Goal: Task Accomplishment & Management: Use online tool/utility

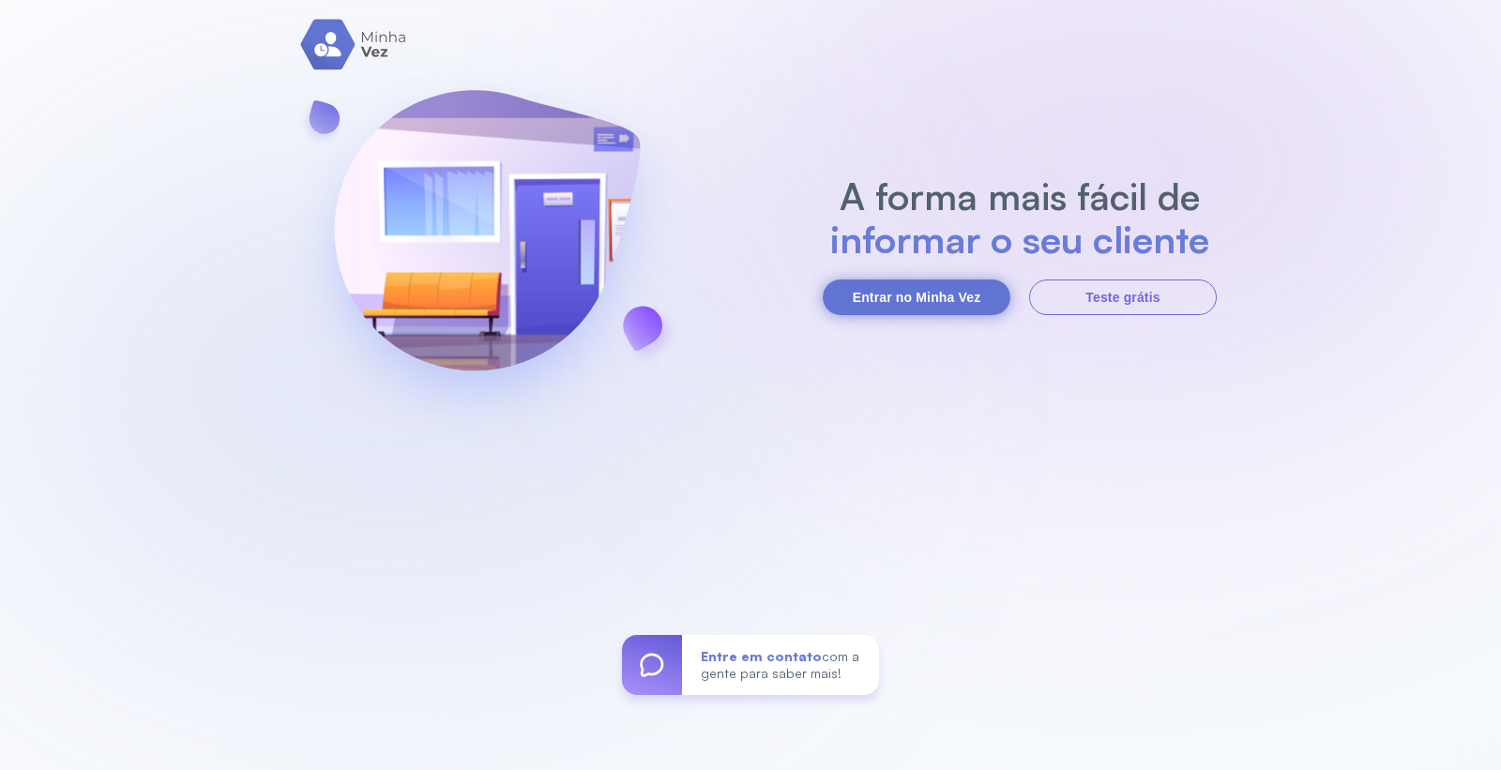
click at [924, 303] on button "Entrar no Minha Vez" at bounding box center [916, 297] width 188 height 36
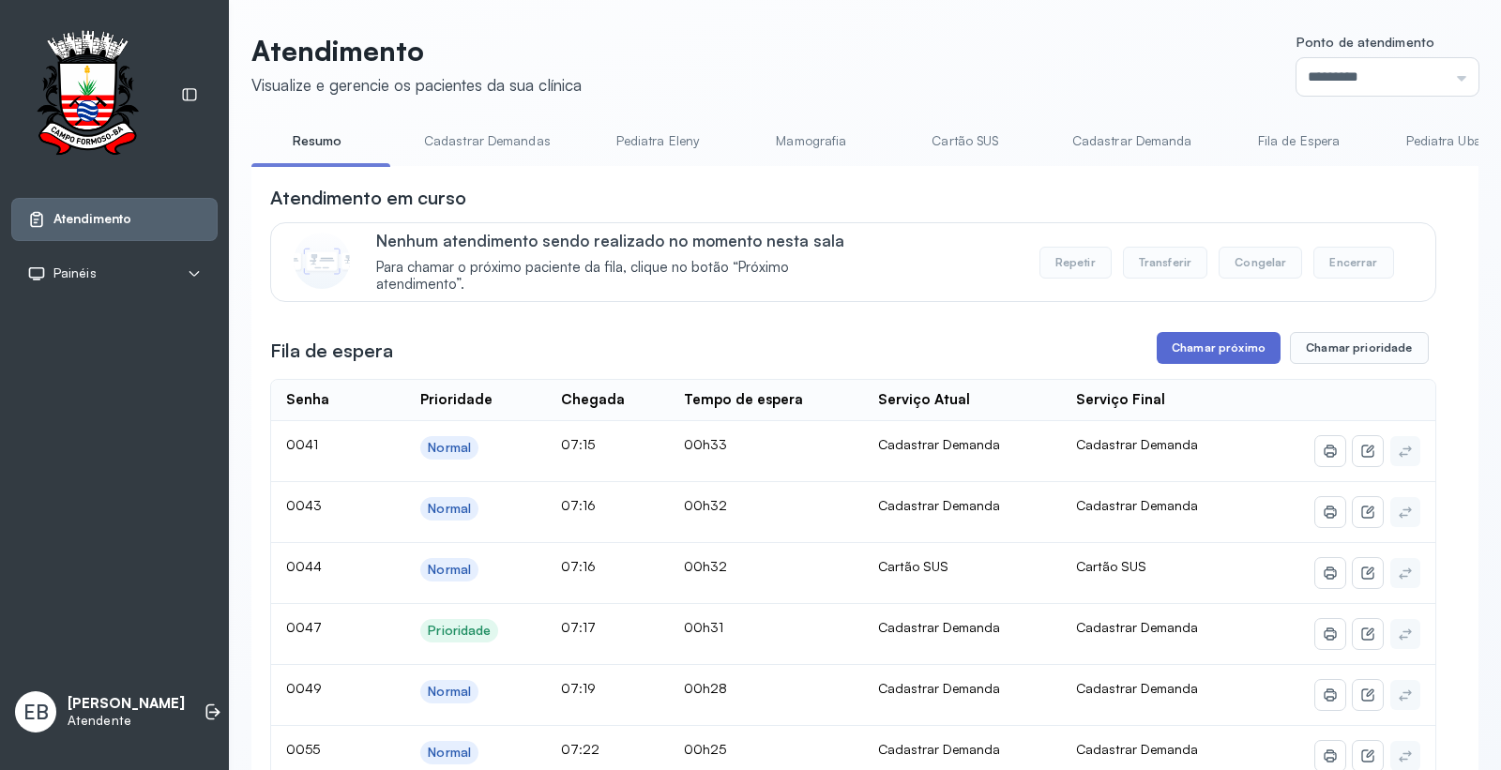
click at [1214, 345] on button "Chamar próximo" at bounding box center [1218, 348] width 124 height 32
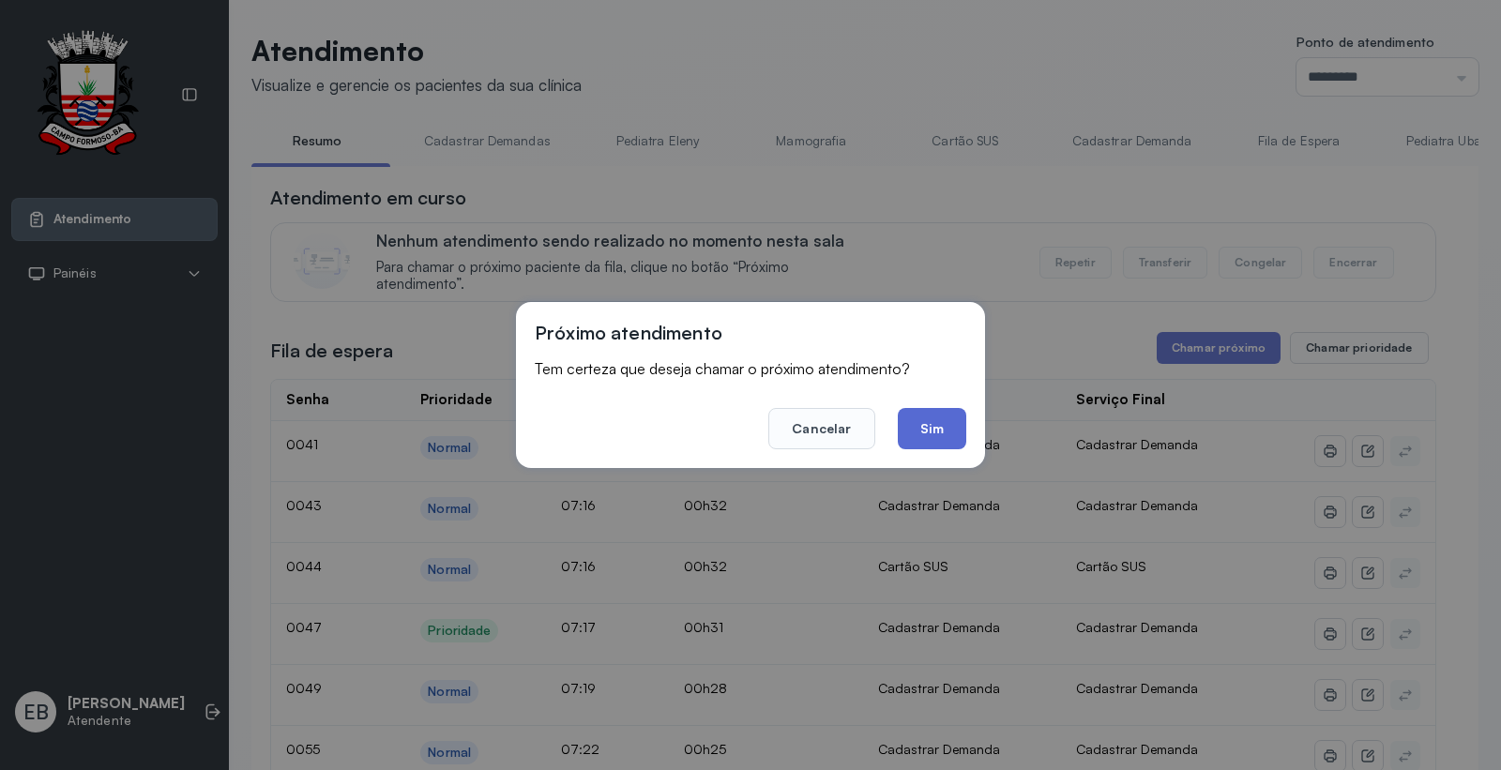
click at [943, 434] on button "Sim" at bounding box center [932, 428] width 68 height 41
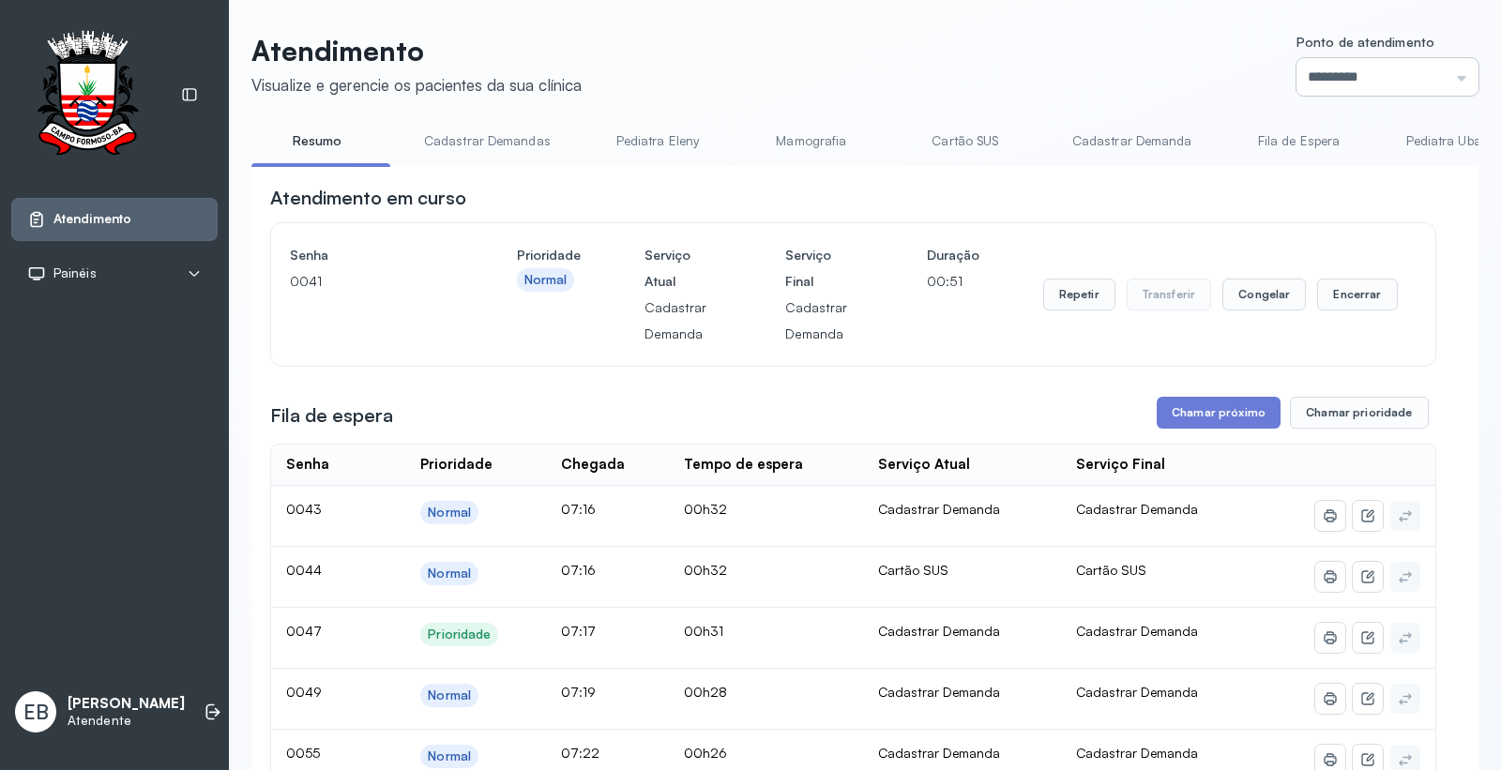
click at [1350, 78] on input "*********" at bounding box center [1387, 77] width 182 height 38
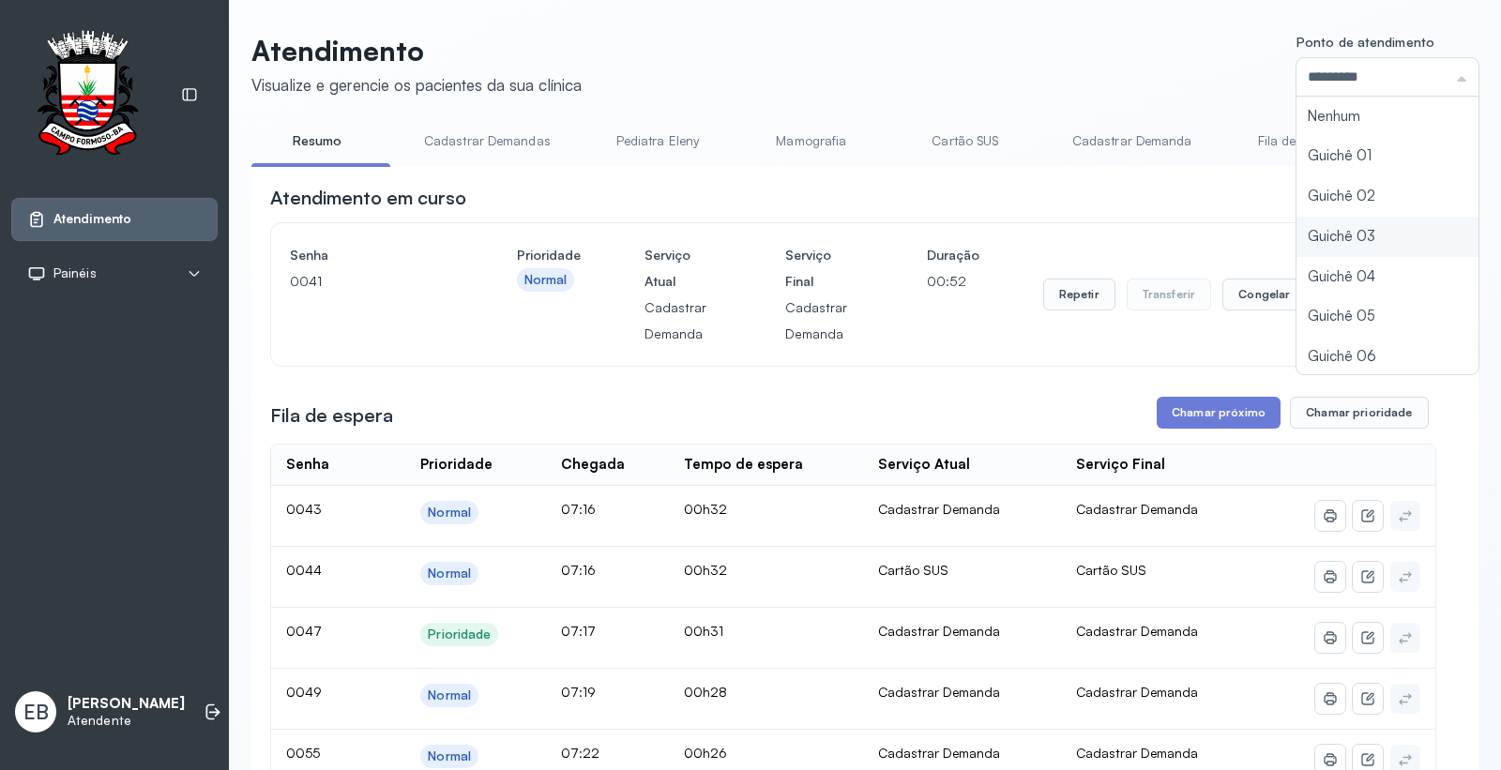
type input "*********"
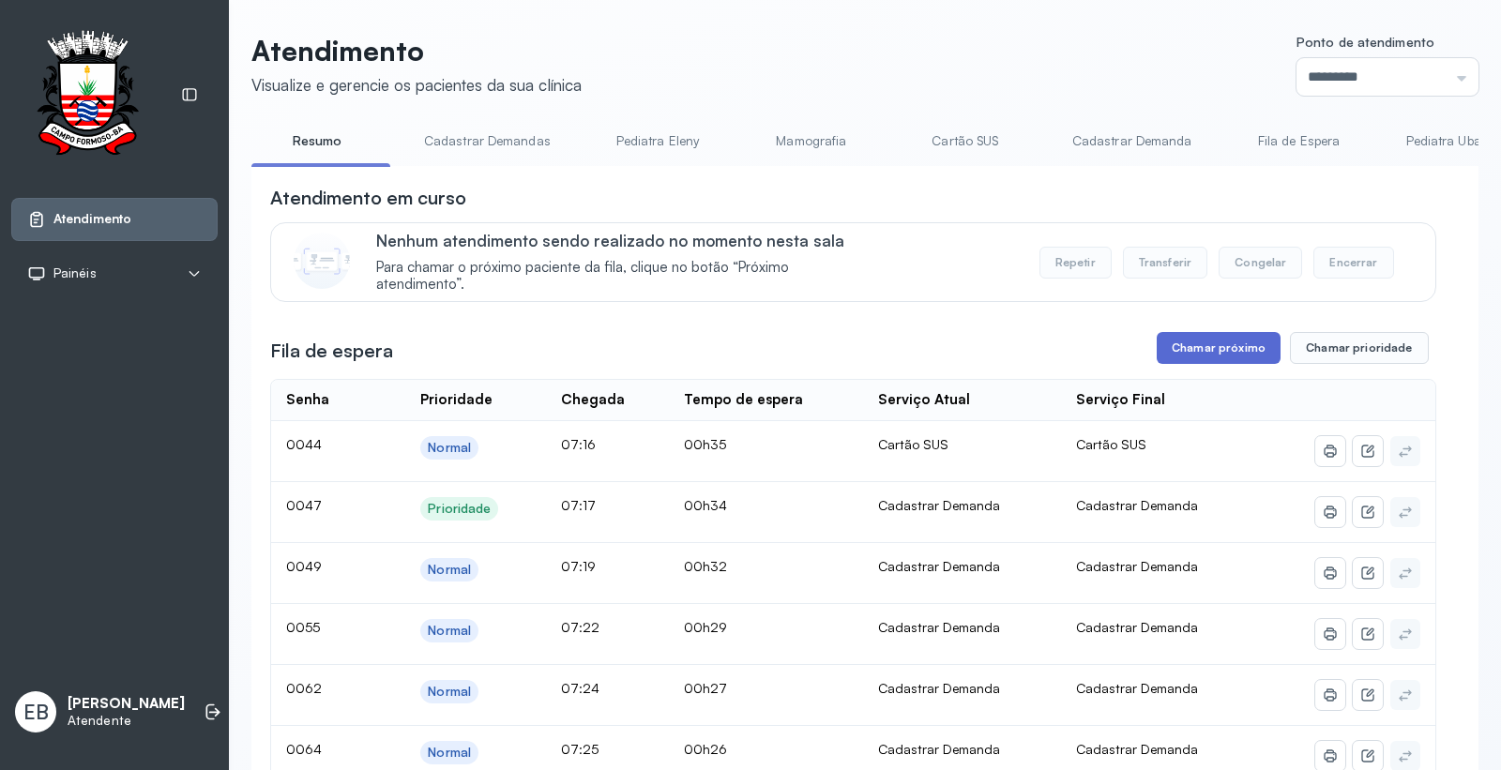
click at [1229, 355] on button "Chamar próximo" at bounding box center [1218, 348] width 124 height 32
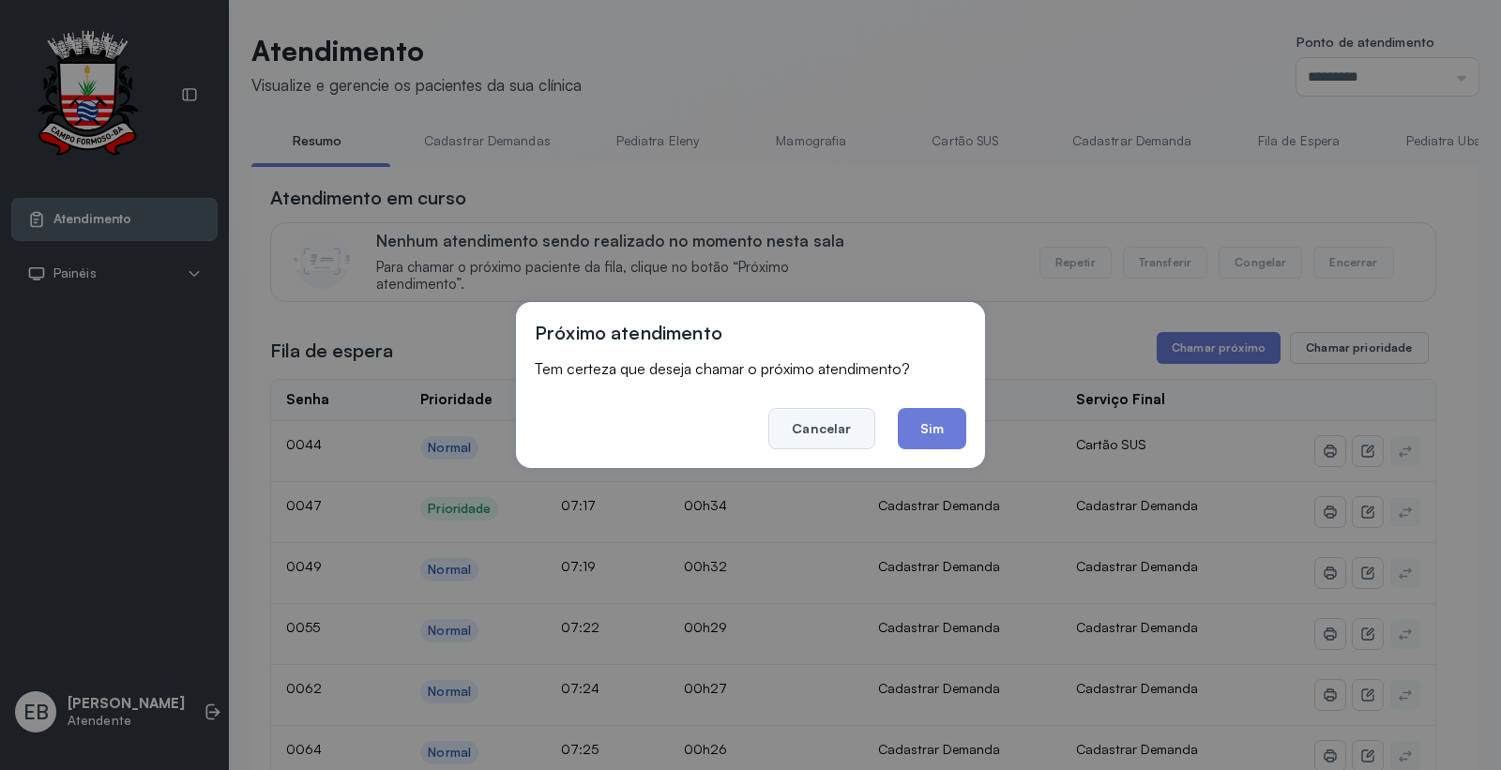
click at [825, 431] on button "Cancelar" at bounding box center [821, 428] width 106 height 41
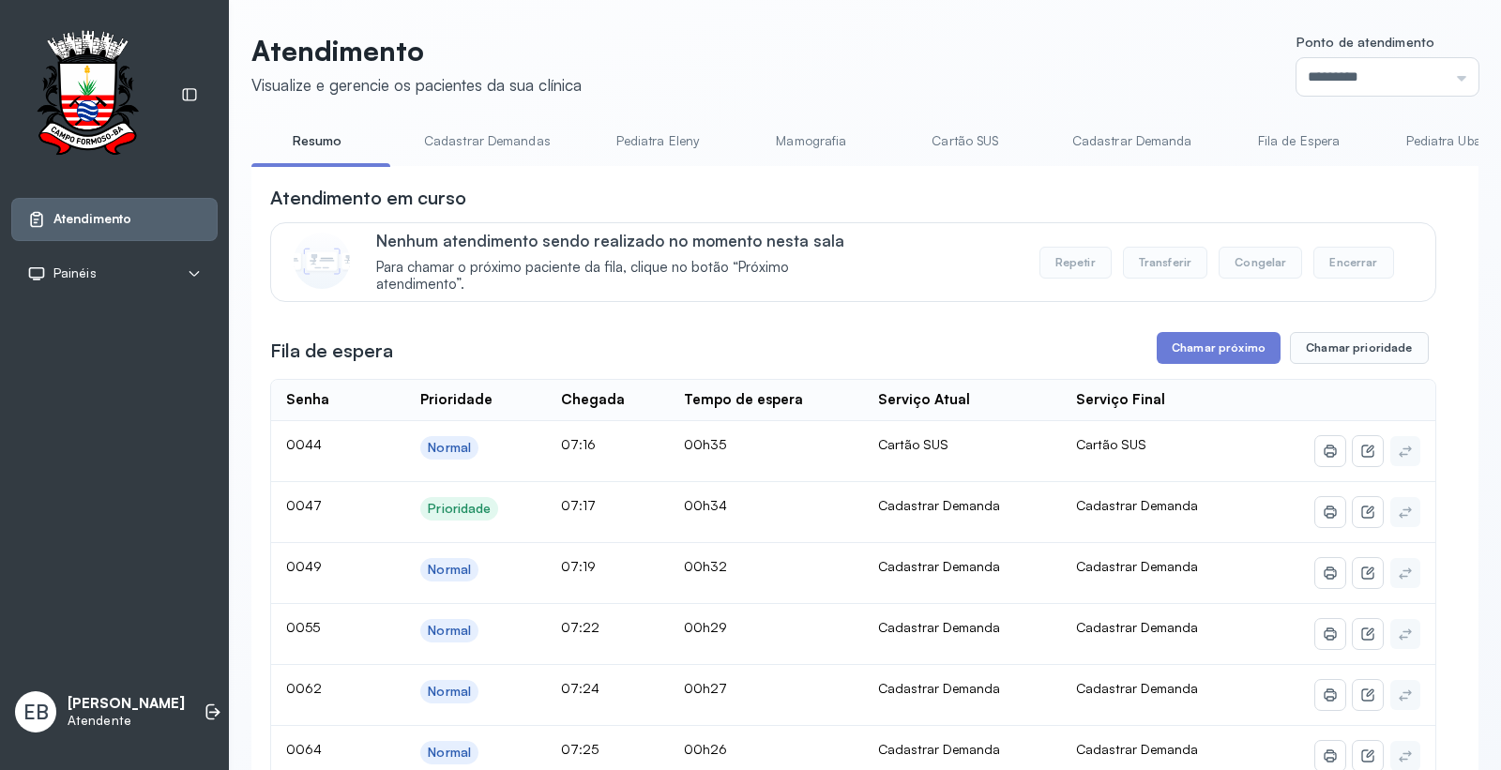
click at [490, 137] on link "Cadastrar Demandas" at bounding box center [487, 141] width 164 height 31
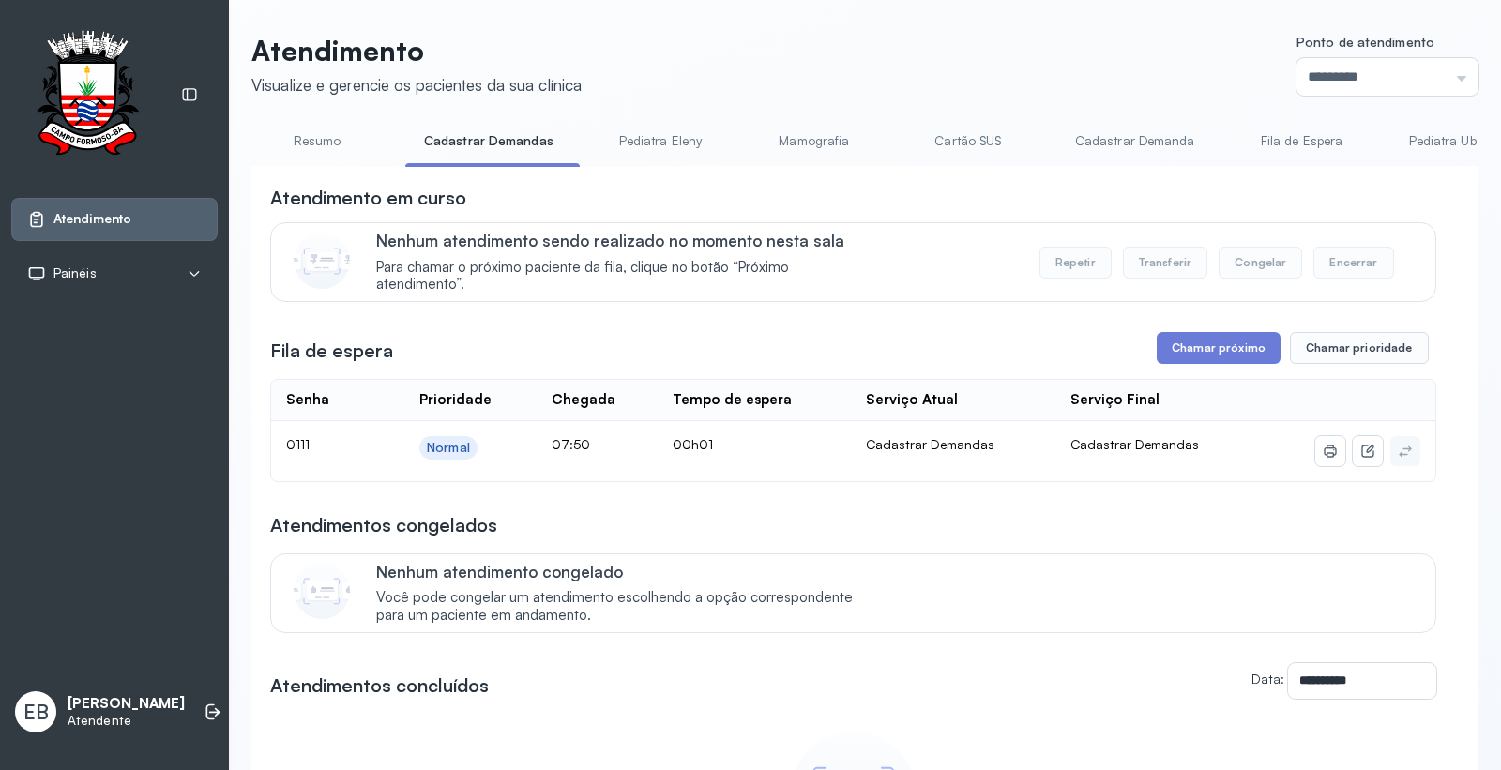
click at [1118, 141] on link "Cadastrar Demanda" at bounding box center [1135, 141] width 158 height 31
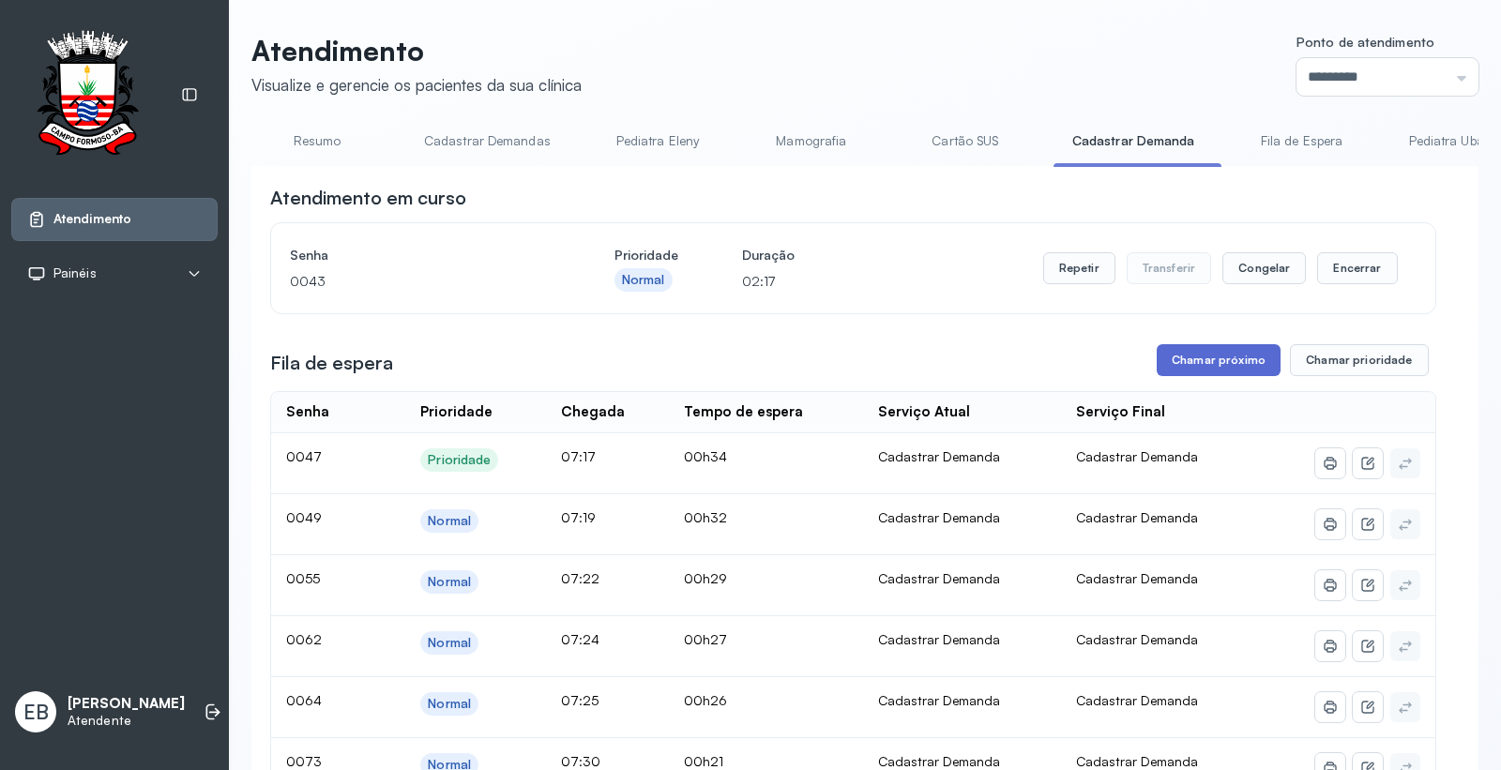
click at [1192, 359] on button "Chamar próximo" at bounding box center [1218, 360] width 124 height 32
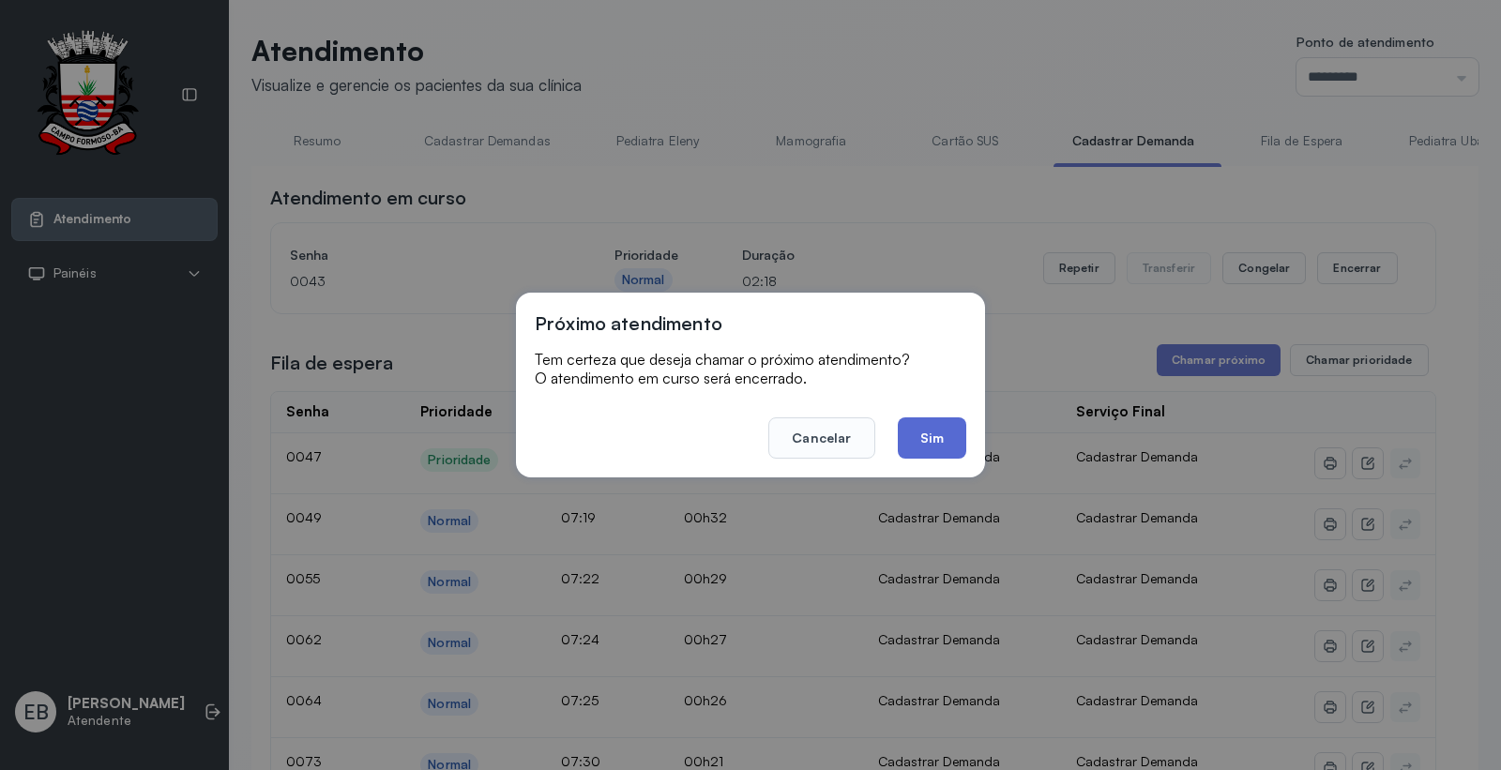
click at [950, 439] on button "Sim" at bounding box center [932, 437] width 68 height 41
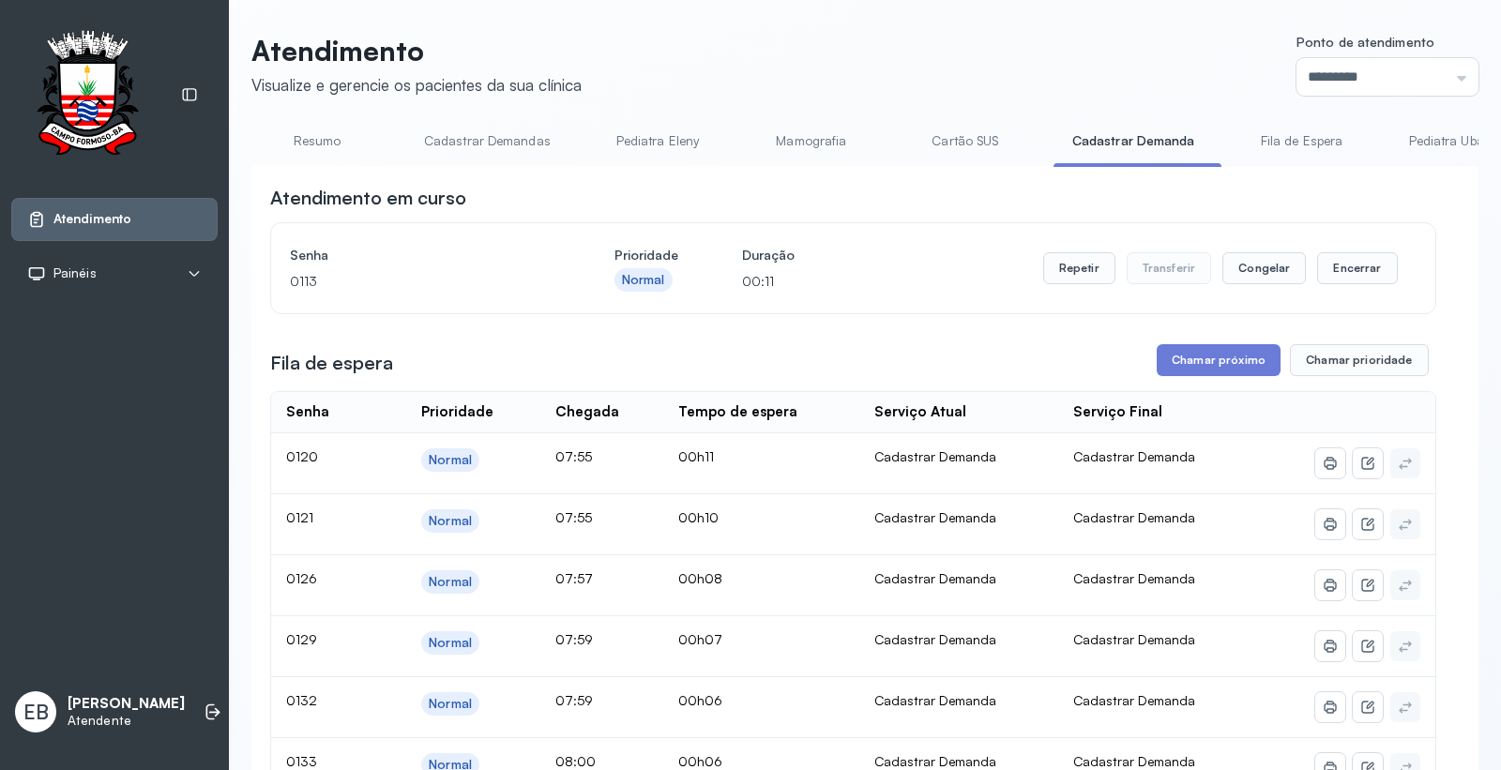
click at [330, 143] on link "Resumo" at bounding box center [316, 141] width 131 height 31
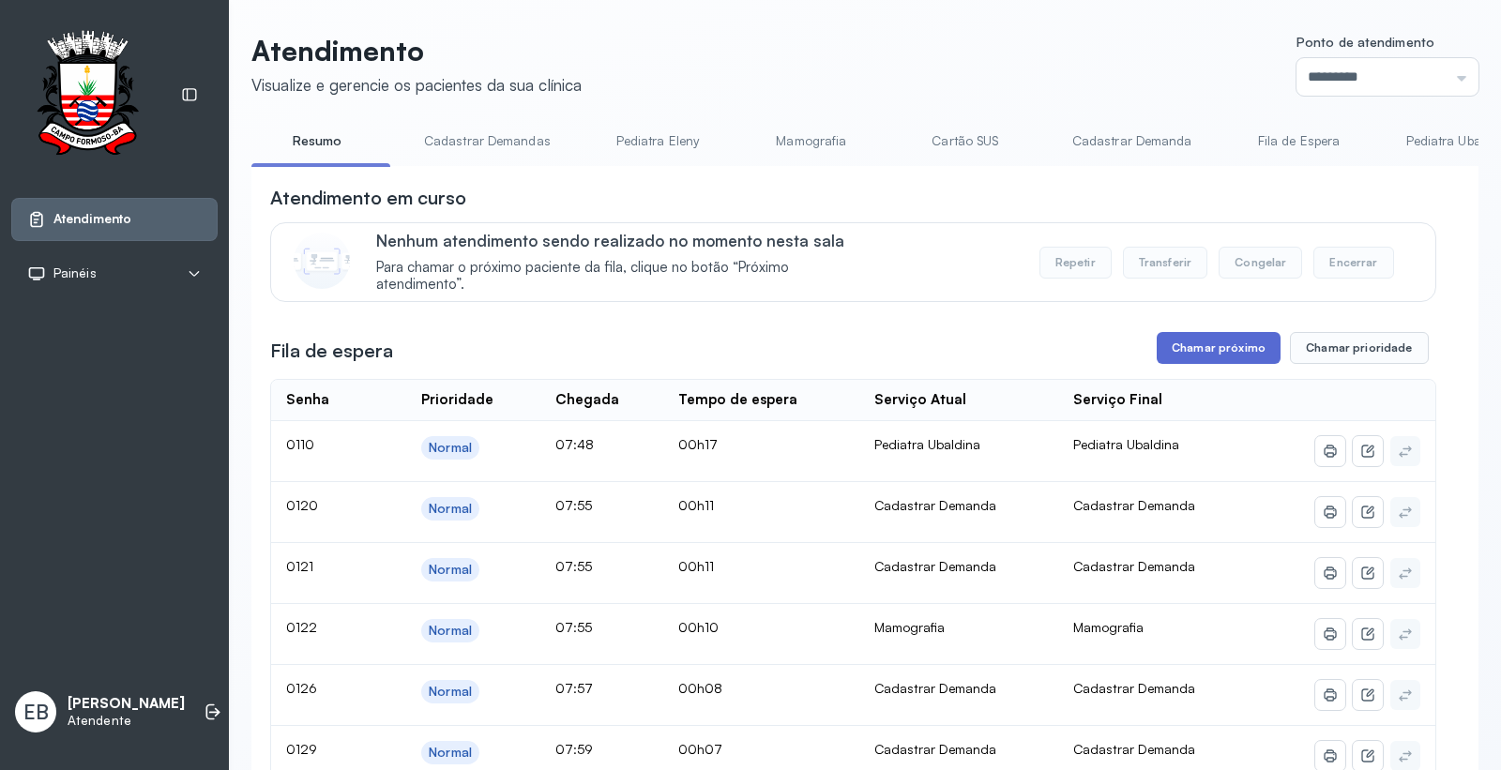
click at [1202, 341] on button "Chamar próximo" at bounding box center [1218, 348] width 124 height 32
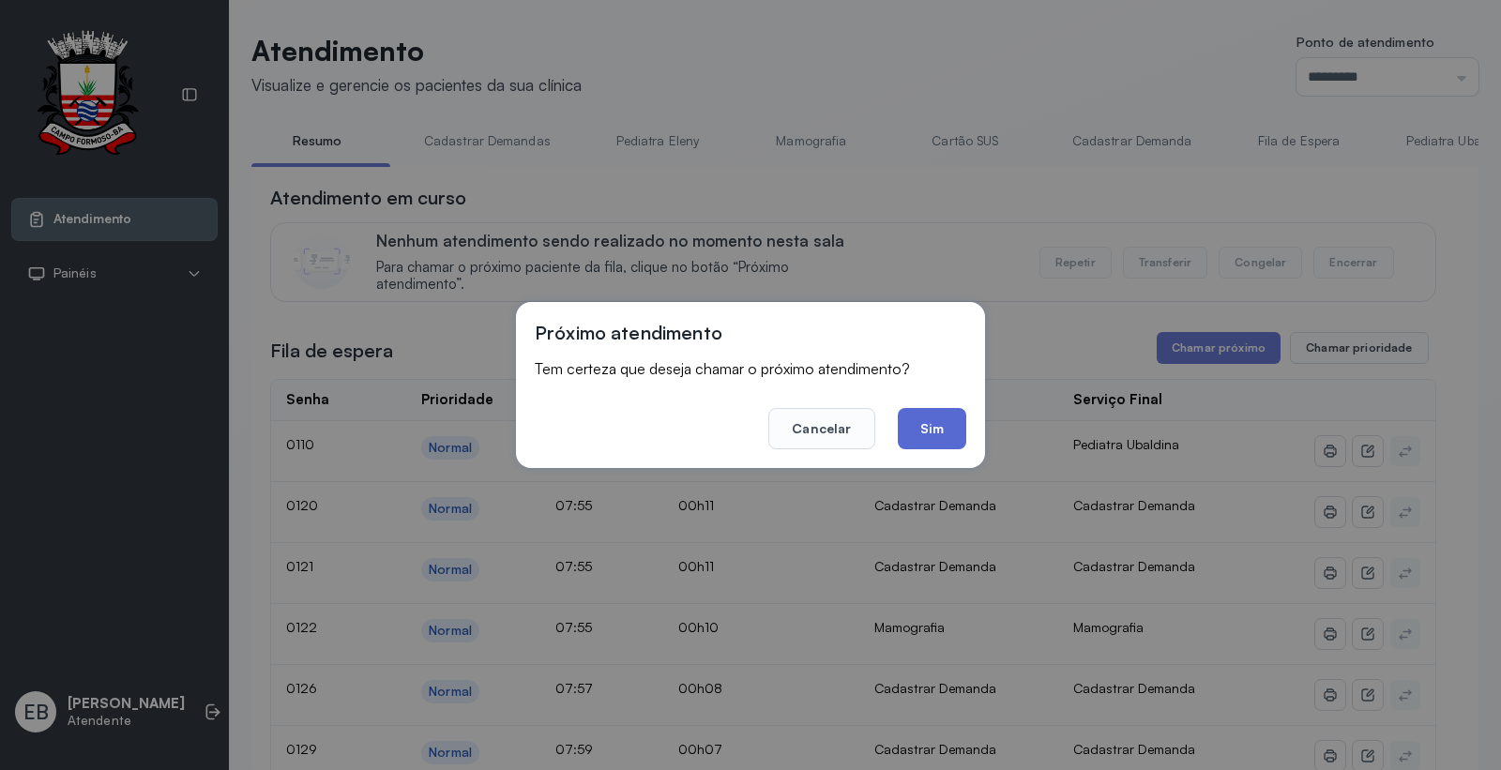
click at [945, 423] on button "Sim" at bounding box center [932, 428] width 68 height 41
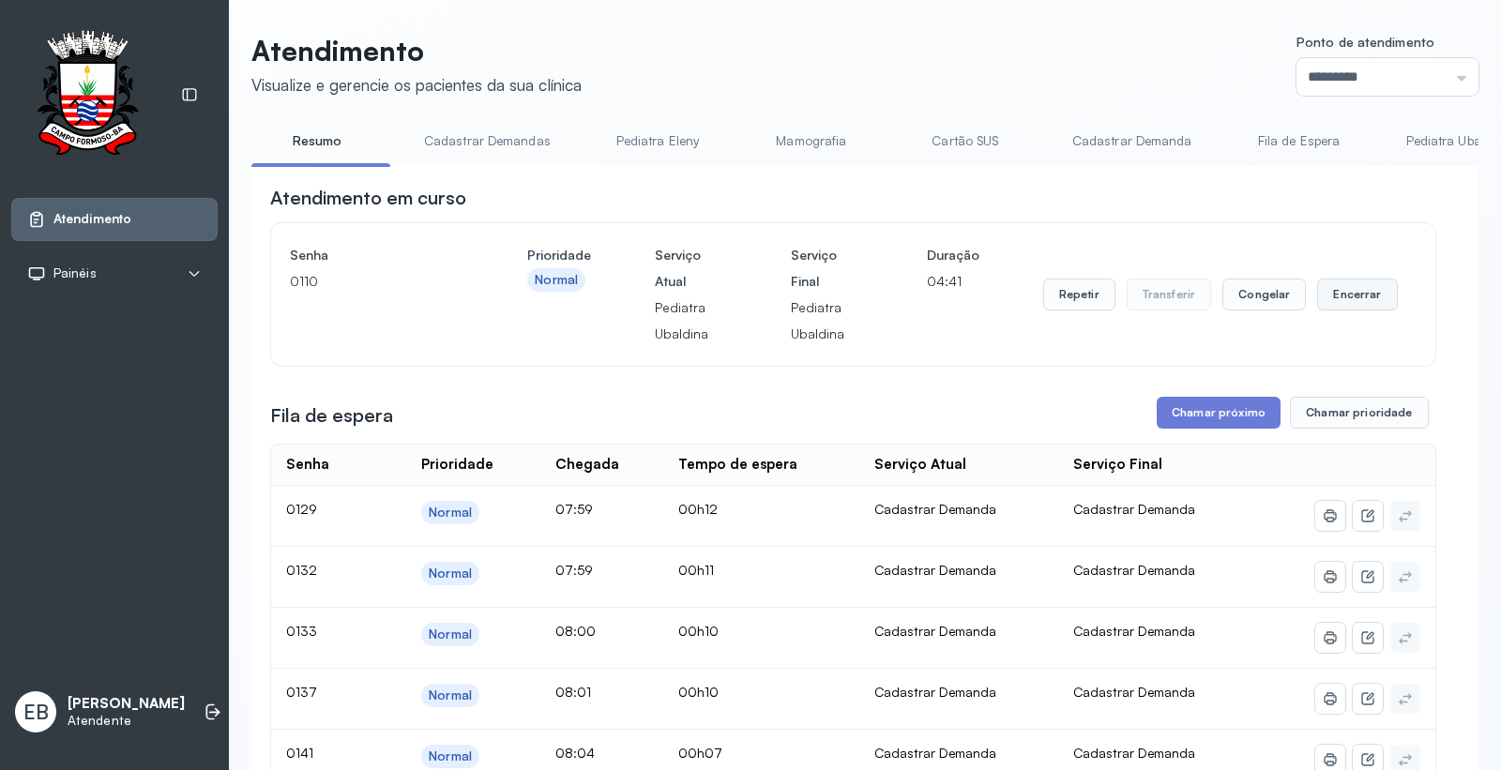
click at [1328, 298] on button "Encerrar" at bounding box center [1357, 295] width 80 height 32
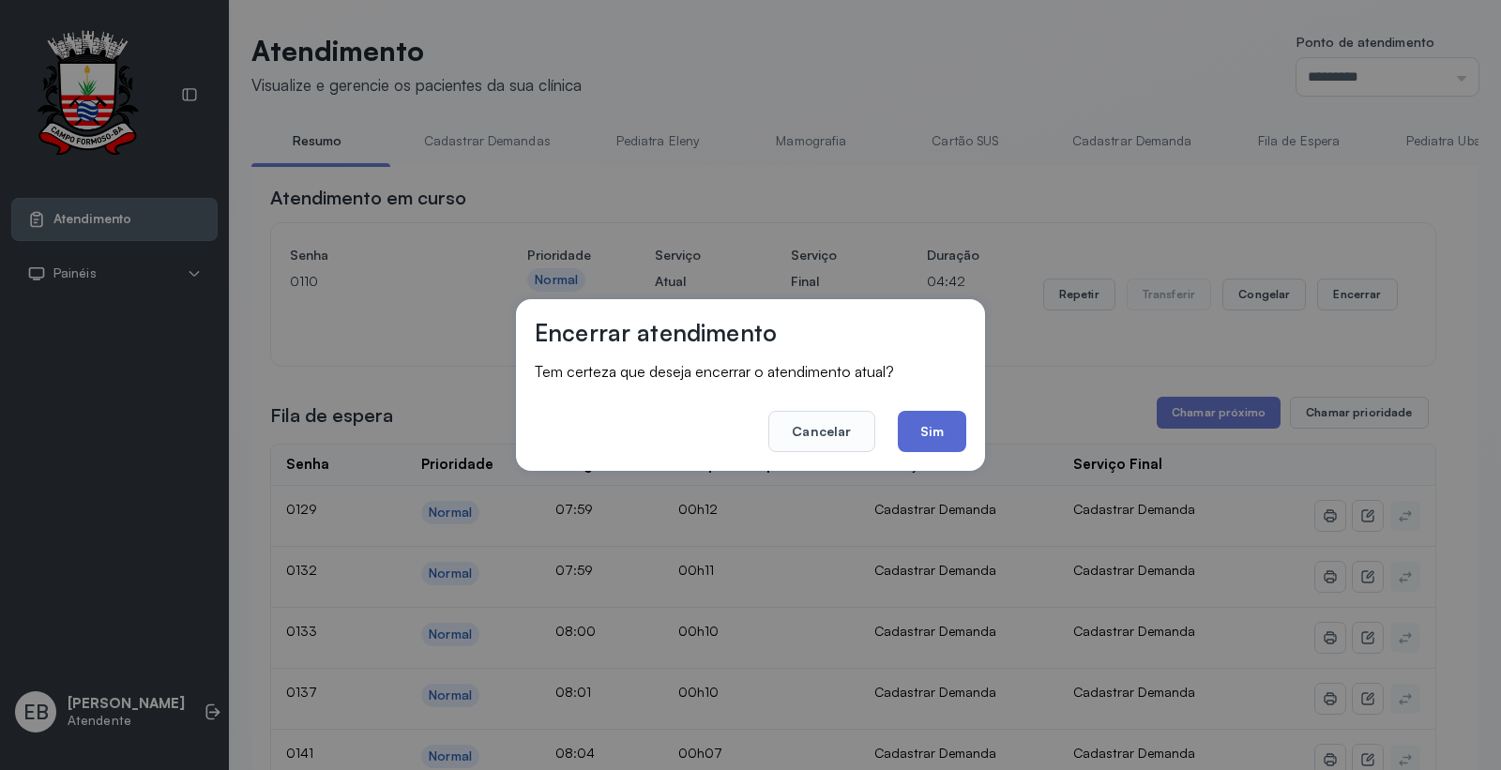
click at [948, 434] on button "Sim" at bounding box center [932, 431] width 68 height 41
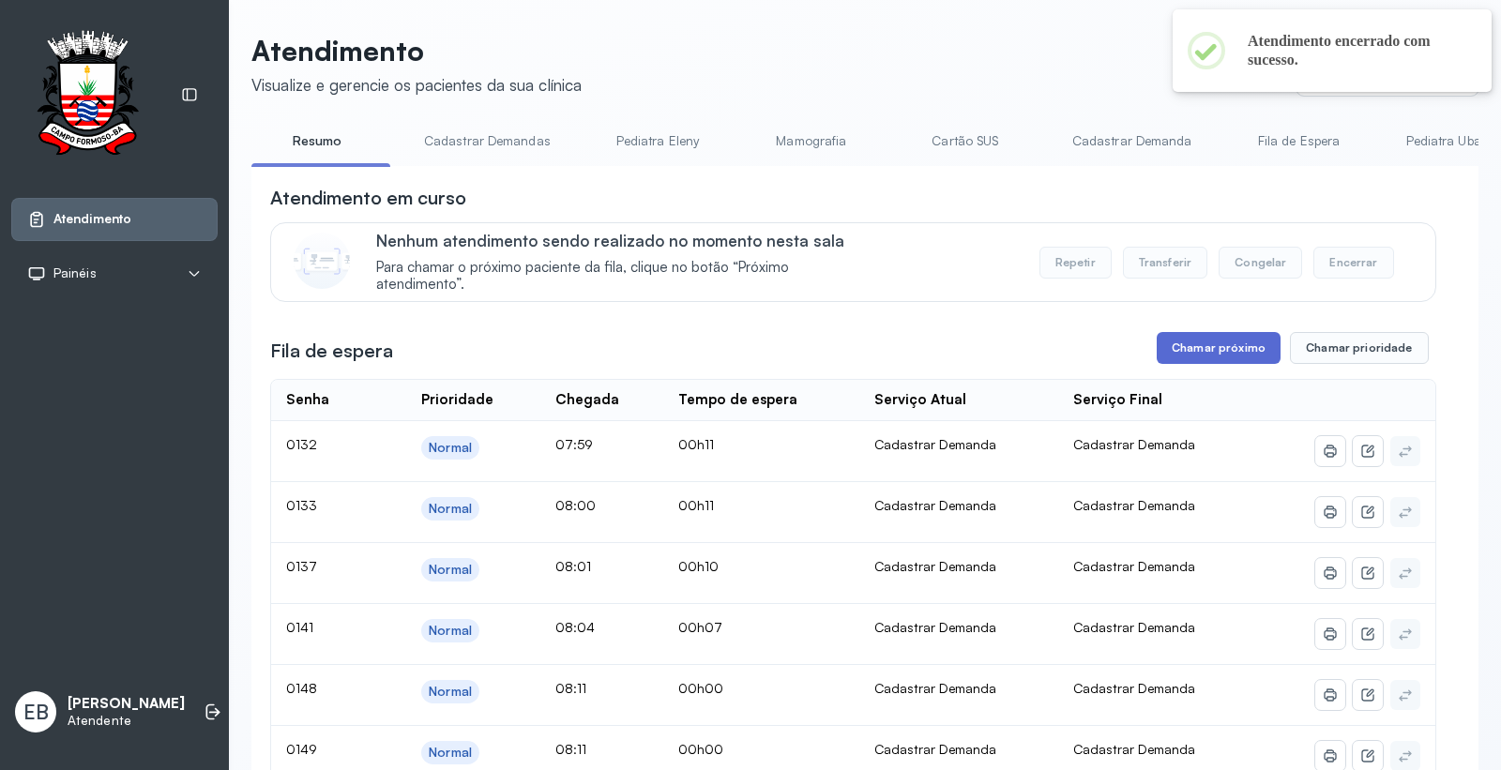
click at [1204, 347] on button "Chamar próximo" at bounding box center [1218, 348] width 124 height 32
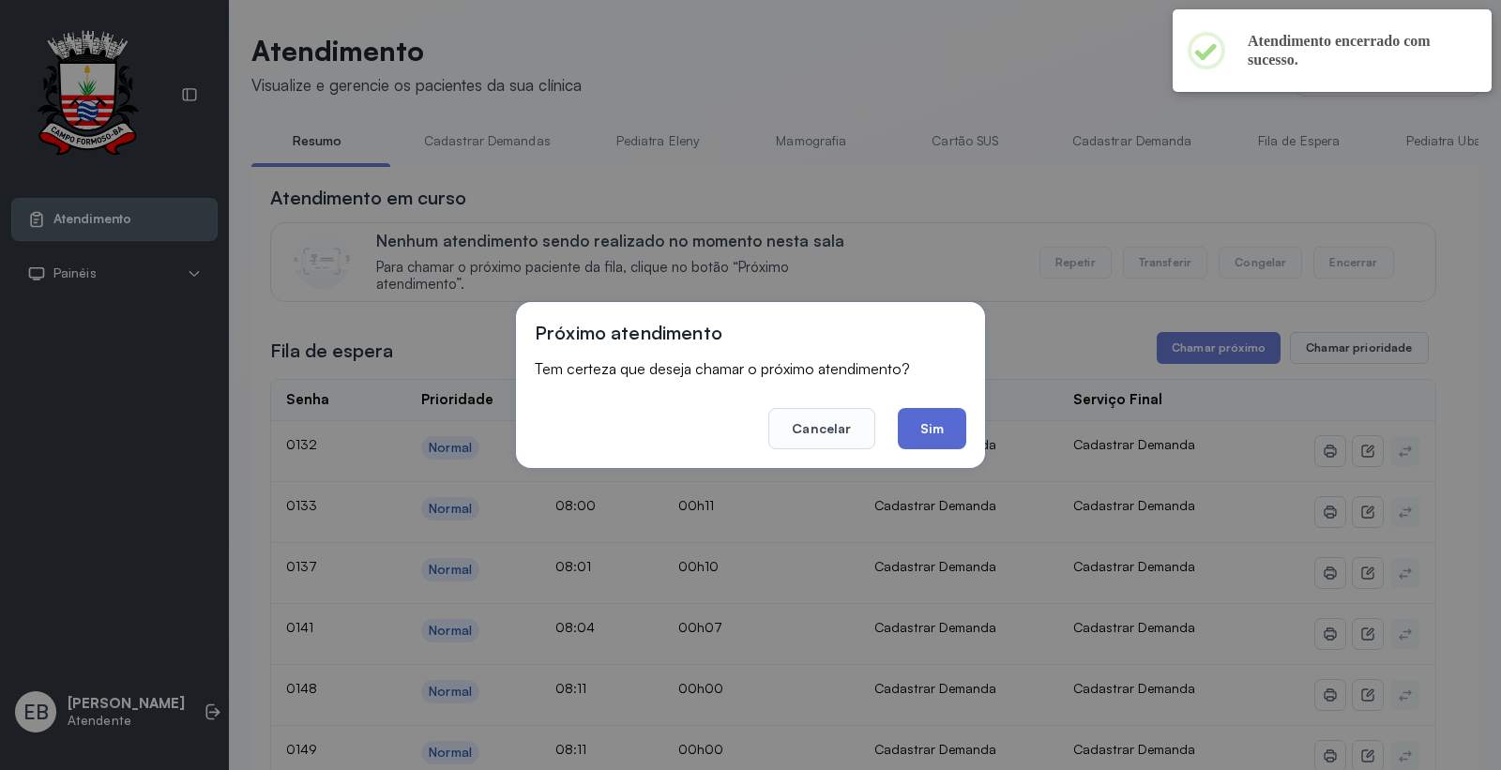
click at [950, 424] on button "Sim" at bounding box center [932, 428] width 68 height 41
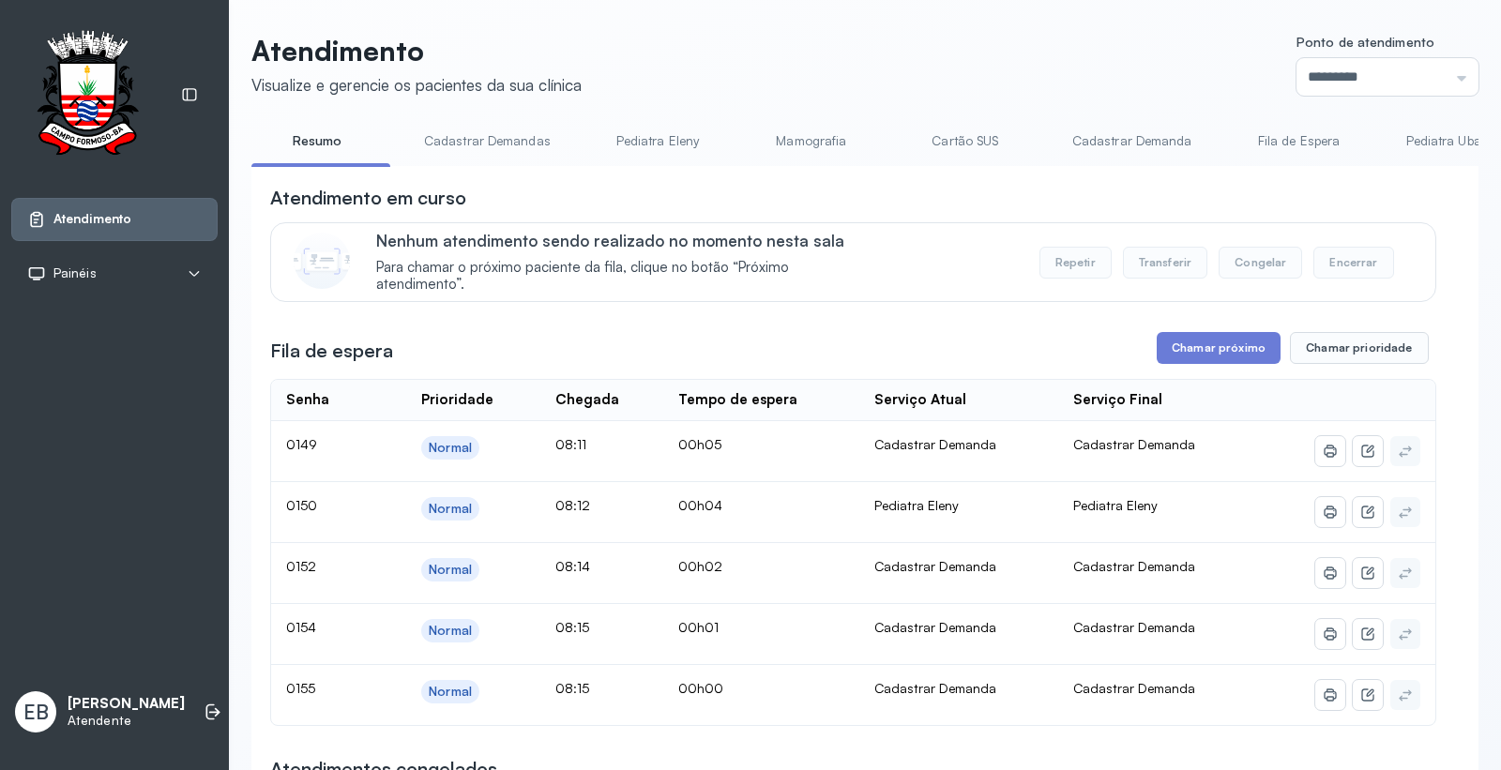
scroll to position [104, 0]
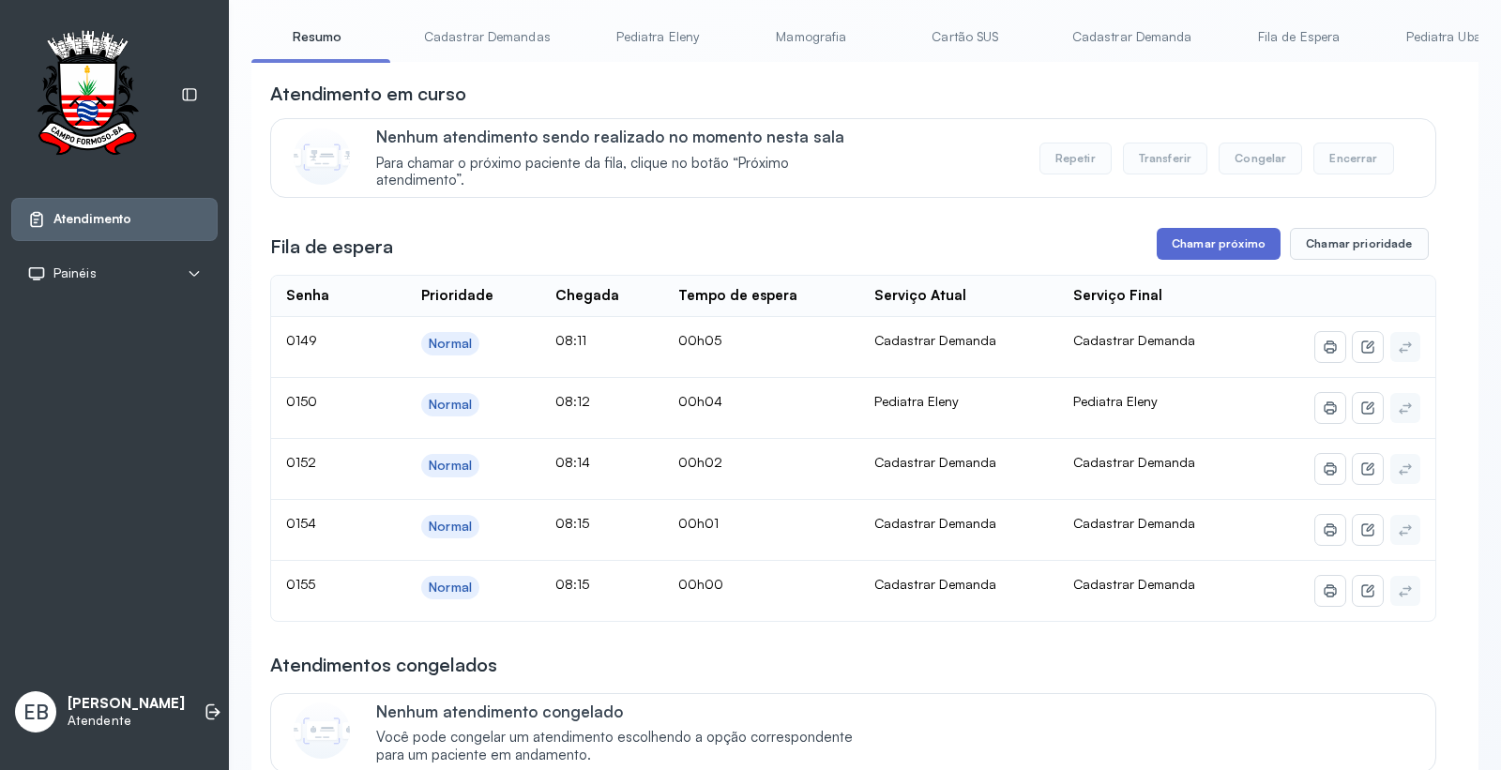
click at [1193, 251] on button "Chamar próximo" at bounding box center [1218, 244] width 124 height 32
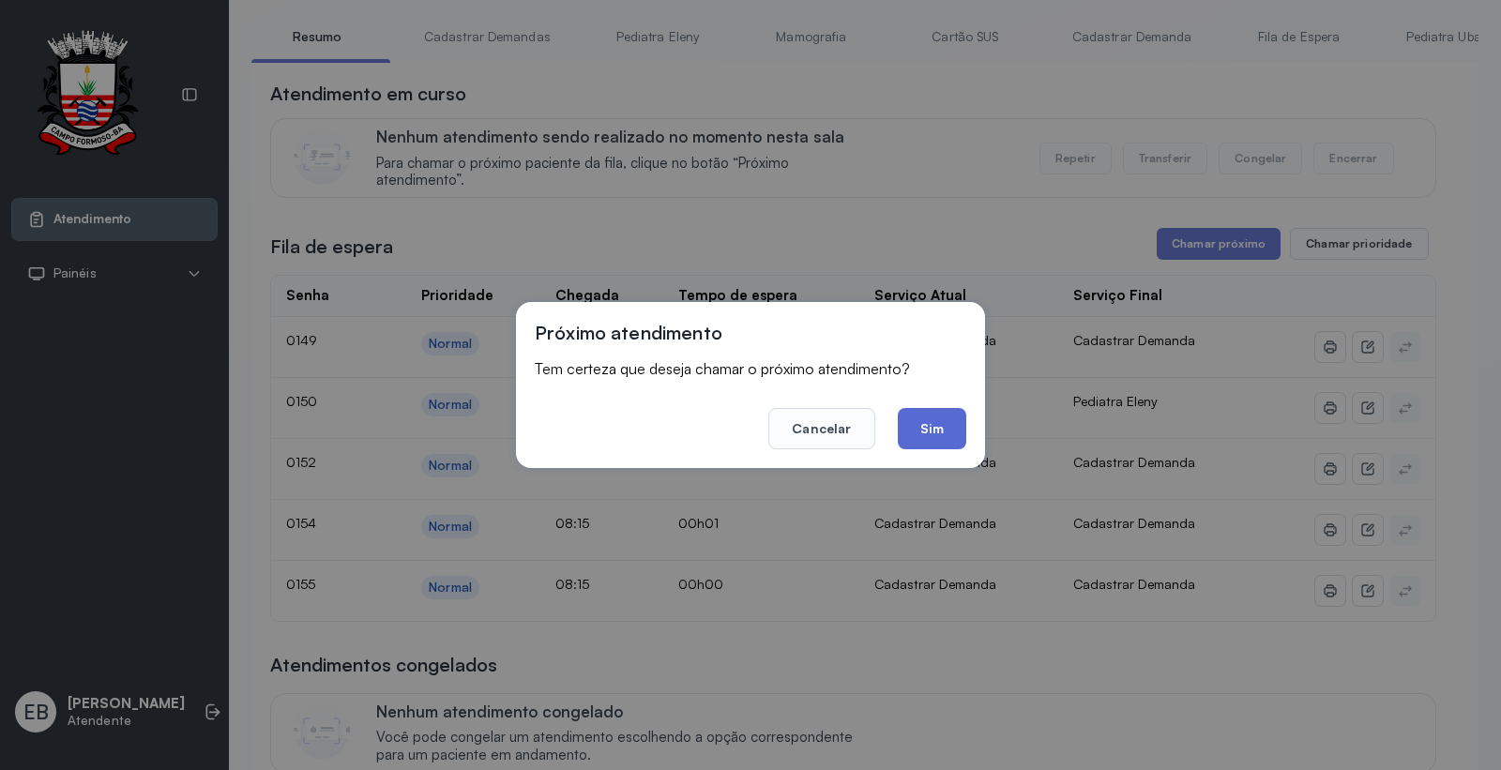
click at [922, 434] on button "Sim" at bounding box center [932, 428] width 68 height 41
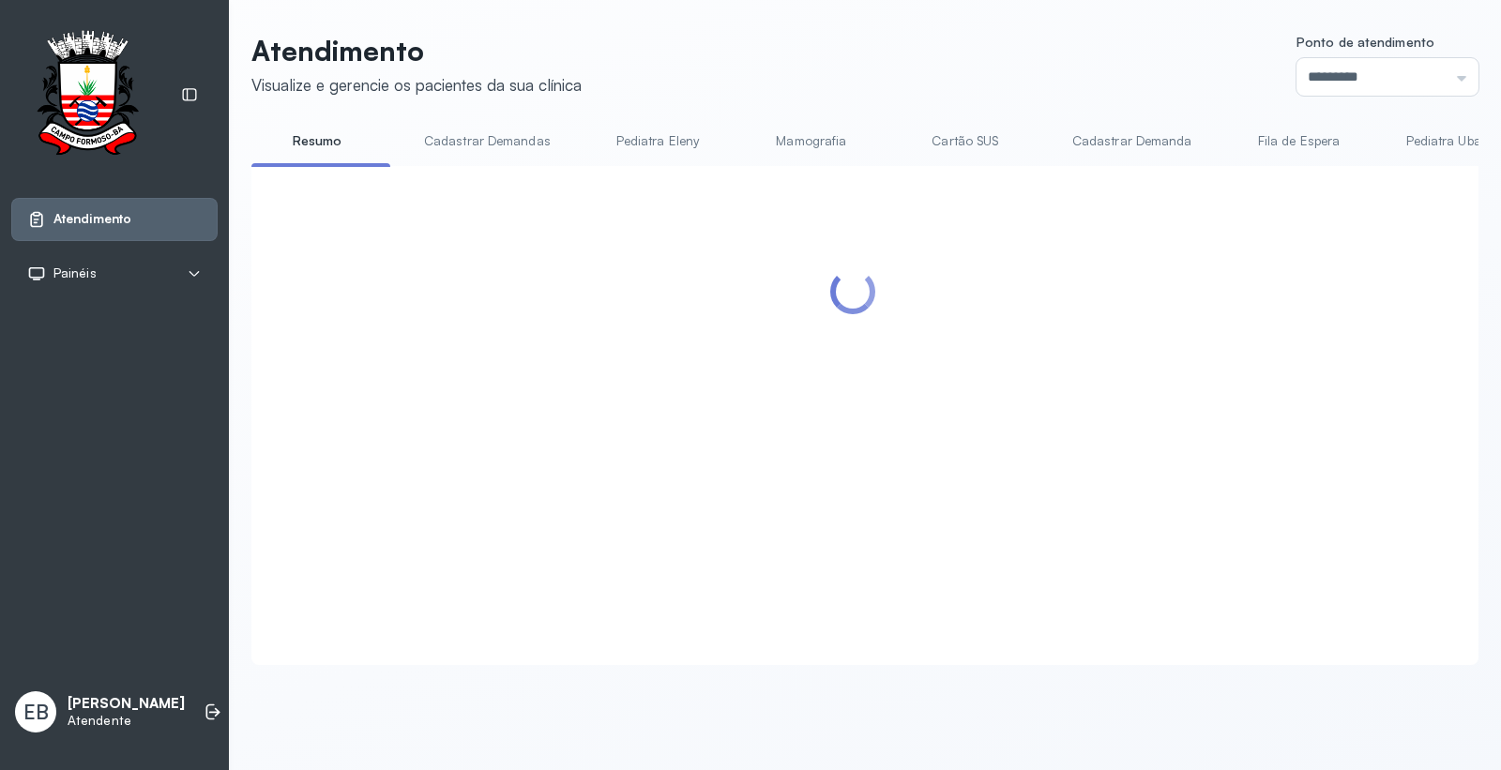
scroll to position [0, 0]
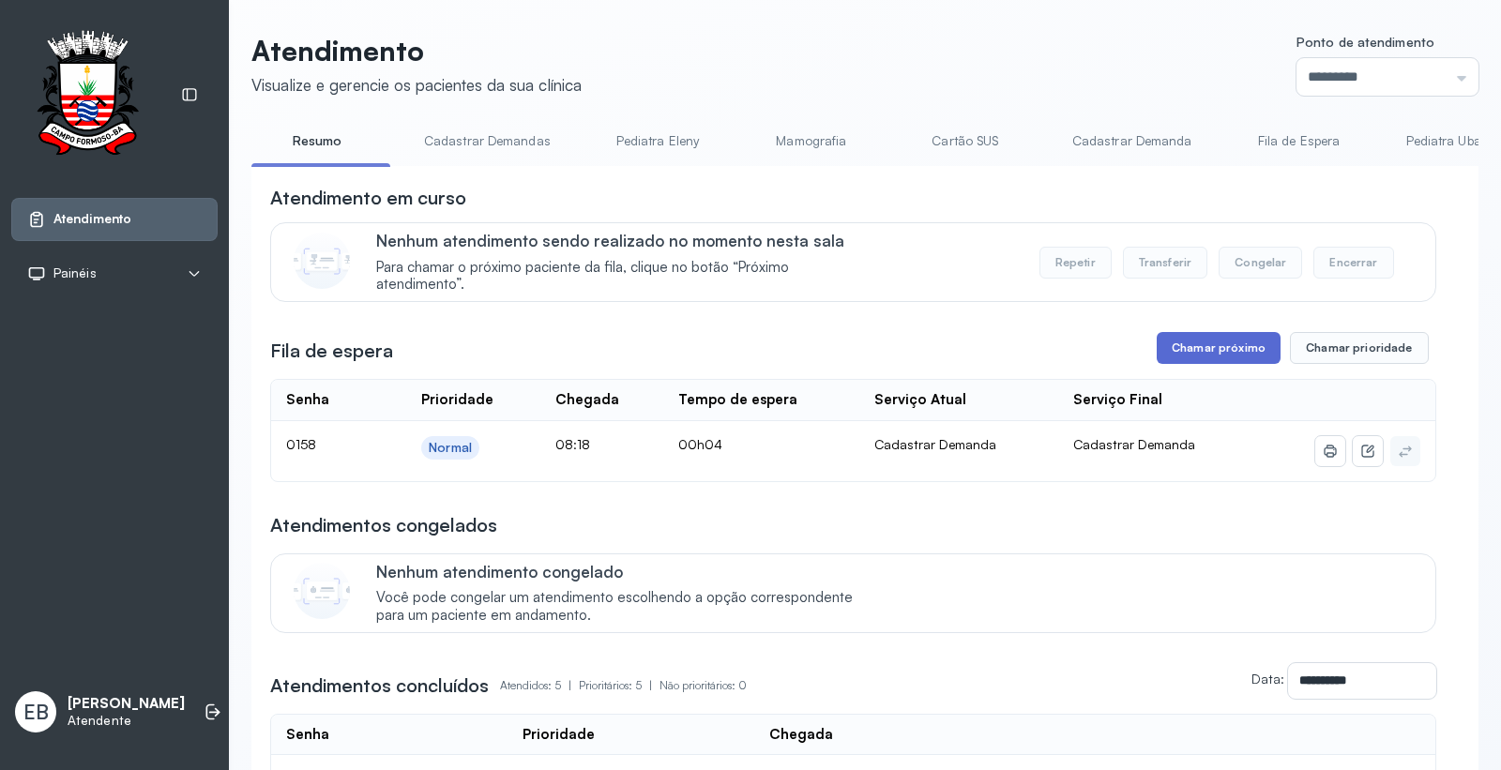
click at [1224, 345] on button "Chamar próximo" at bounding box center [1218, 348] width 124 height 32
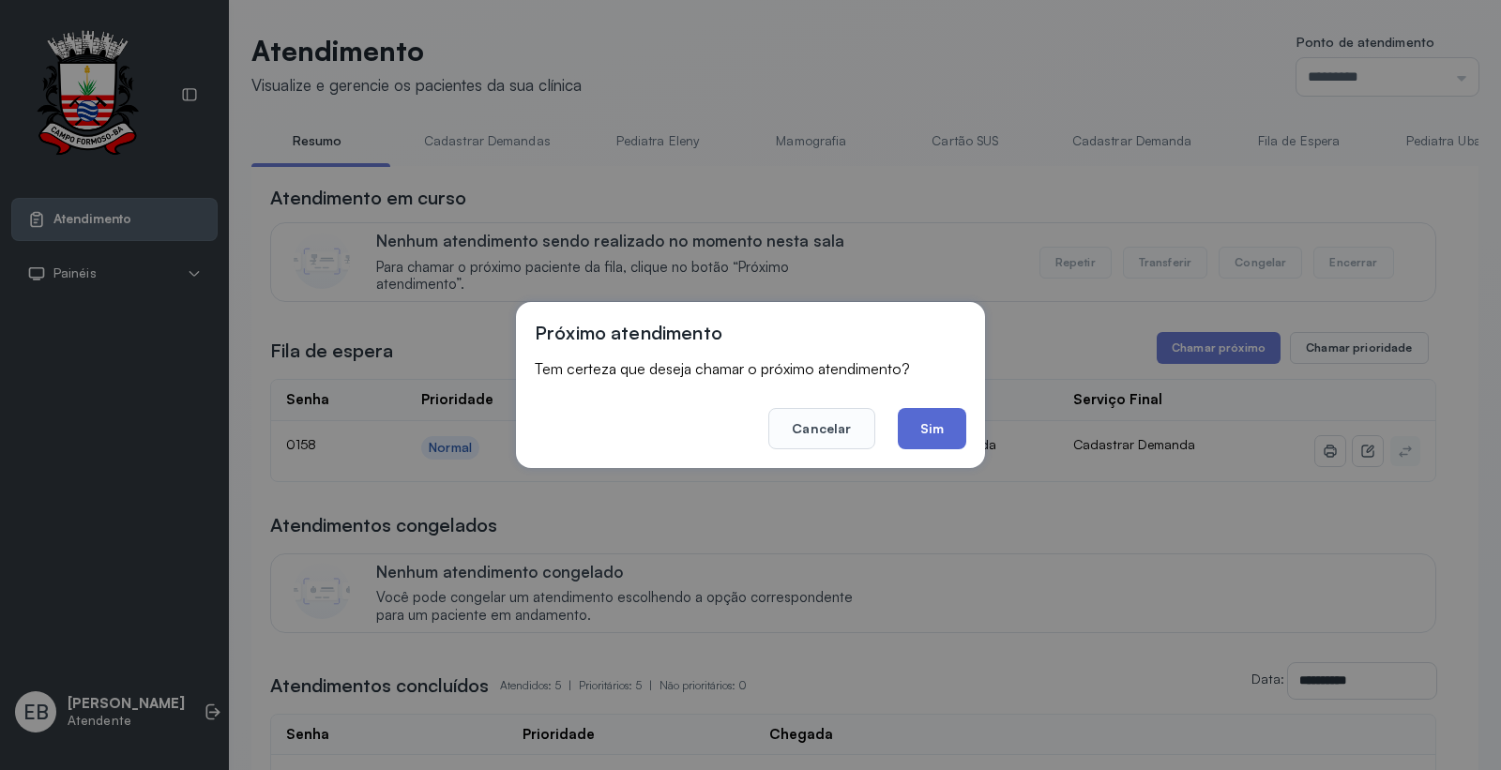
click at [943, 431] on button "Sim" at bounding box center [932, 428] width 68 height 41
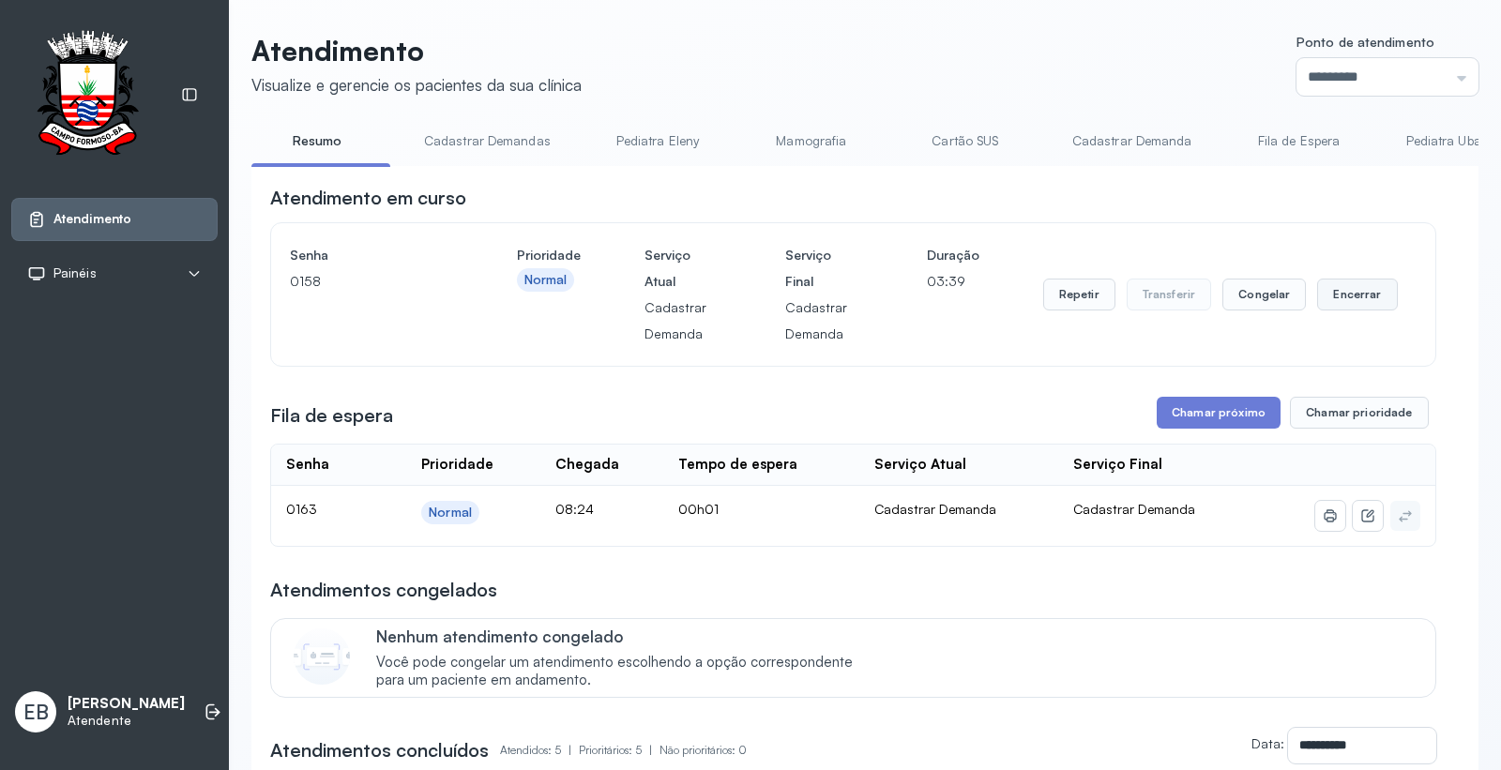
click at [1345, 303] on button "Encerrar" at bounding box center [1357, 295] width 80 height 32
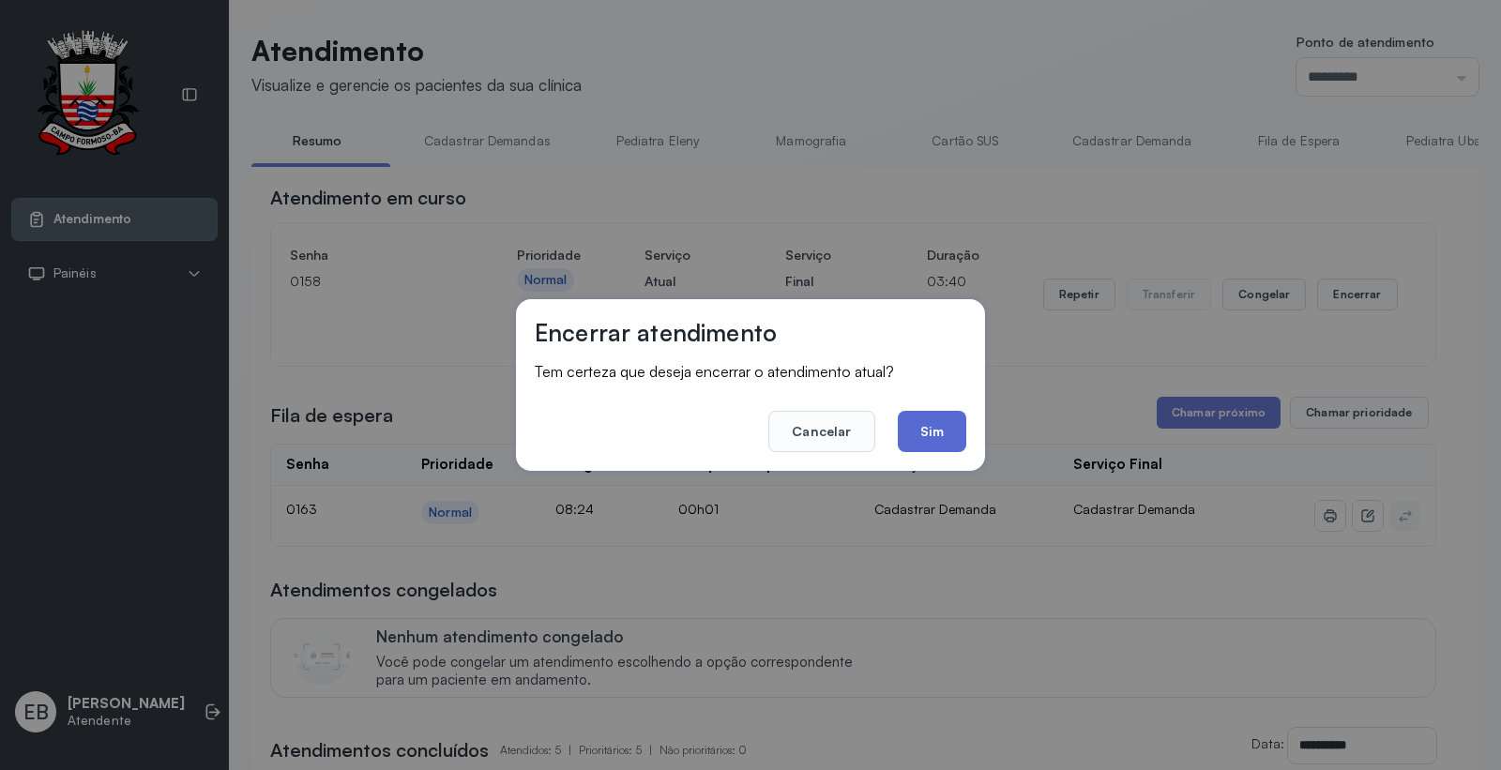
click at [953, 428] on button "Sim" at bounding box center [932, 431] width 68 height 41
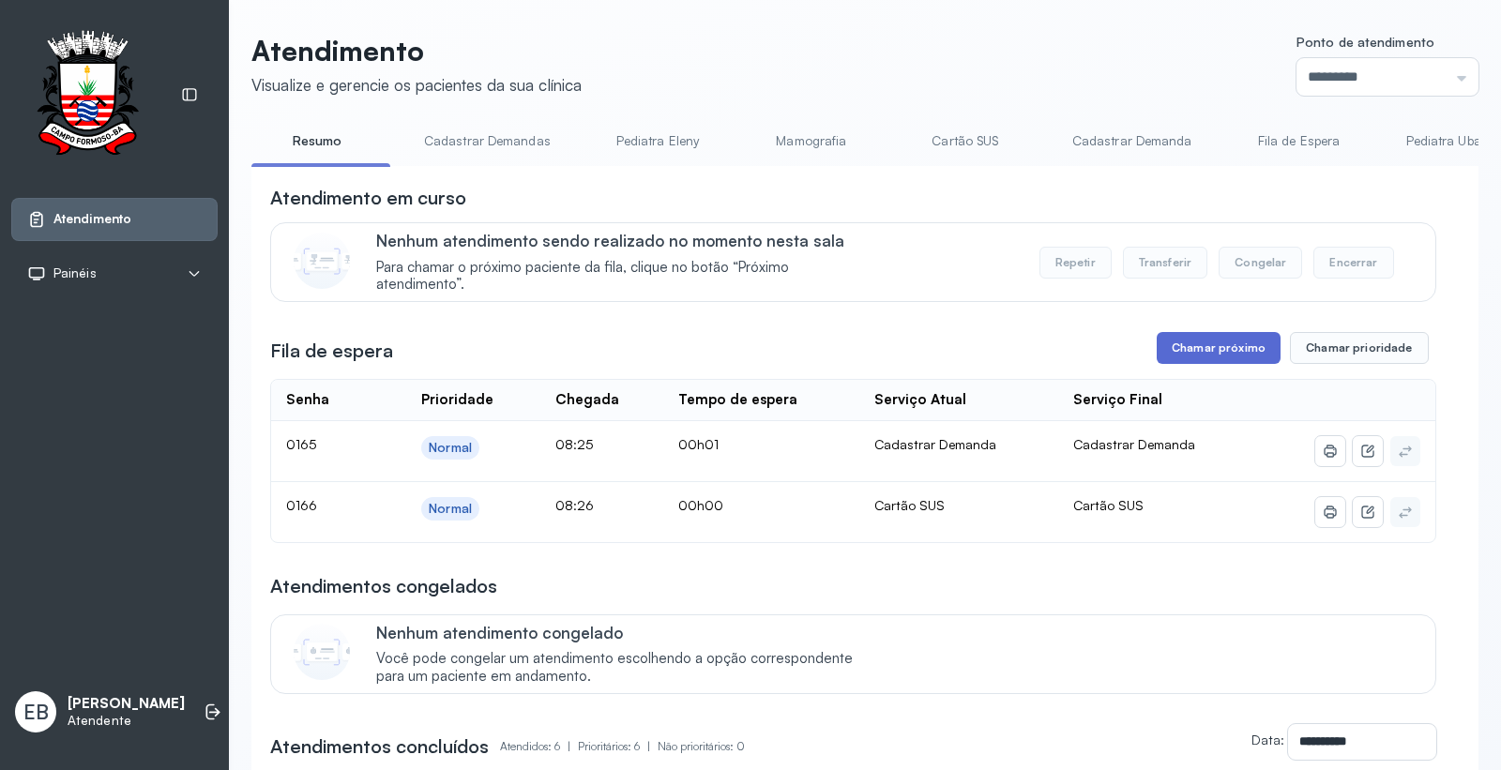
click at [1219, 348] on button "Chamar próximo" at bounding box center [1218, 348] width 124 height 32
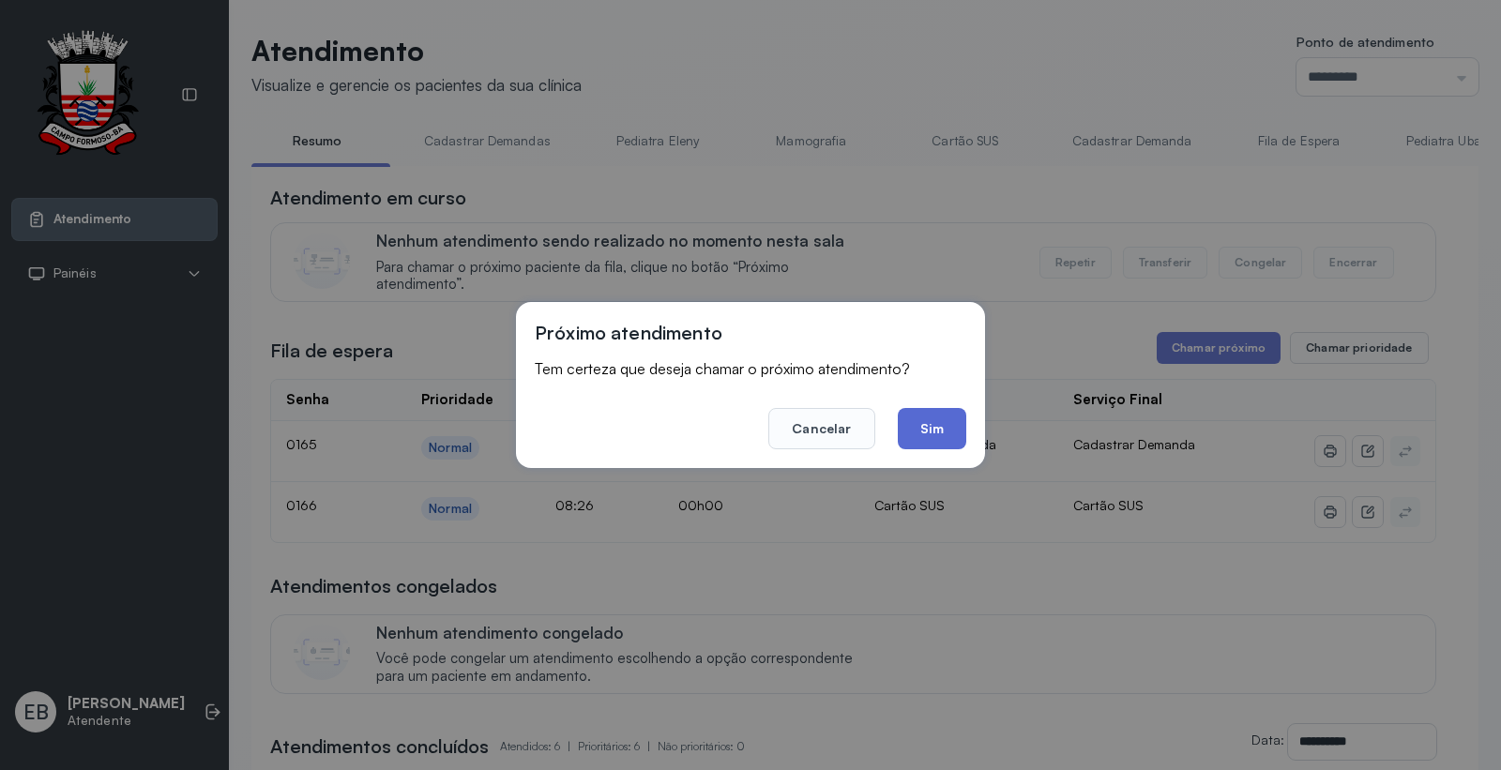
click at [930, 426] on button "Sim" at bounding box center [932, 428] width 68 height 41
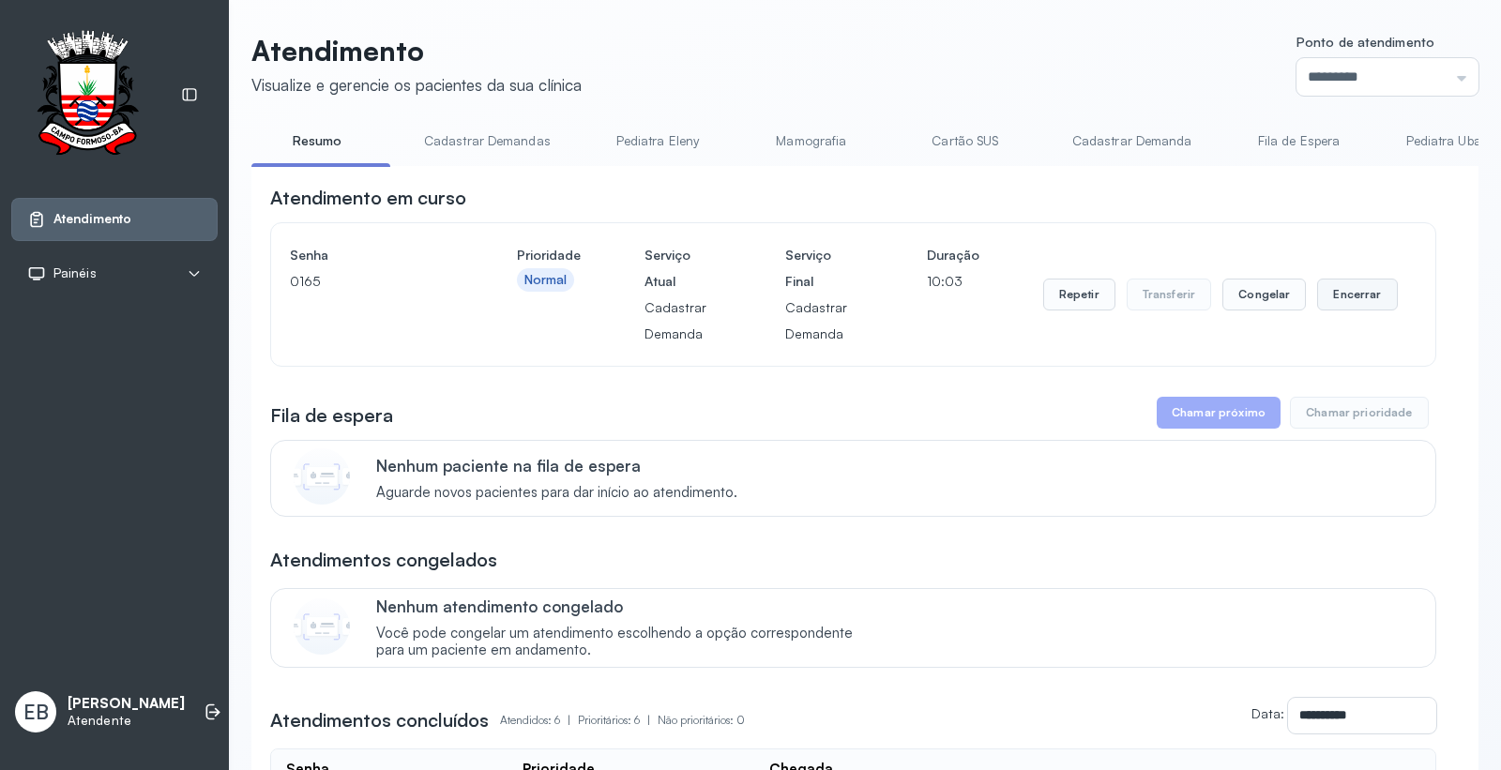
click at [1324, 294] on button "Encerrar" at bounding box center [1357, 295] width 80 height 32
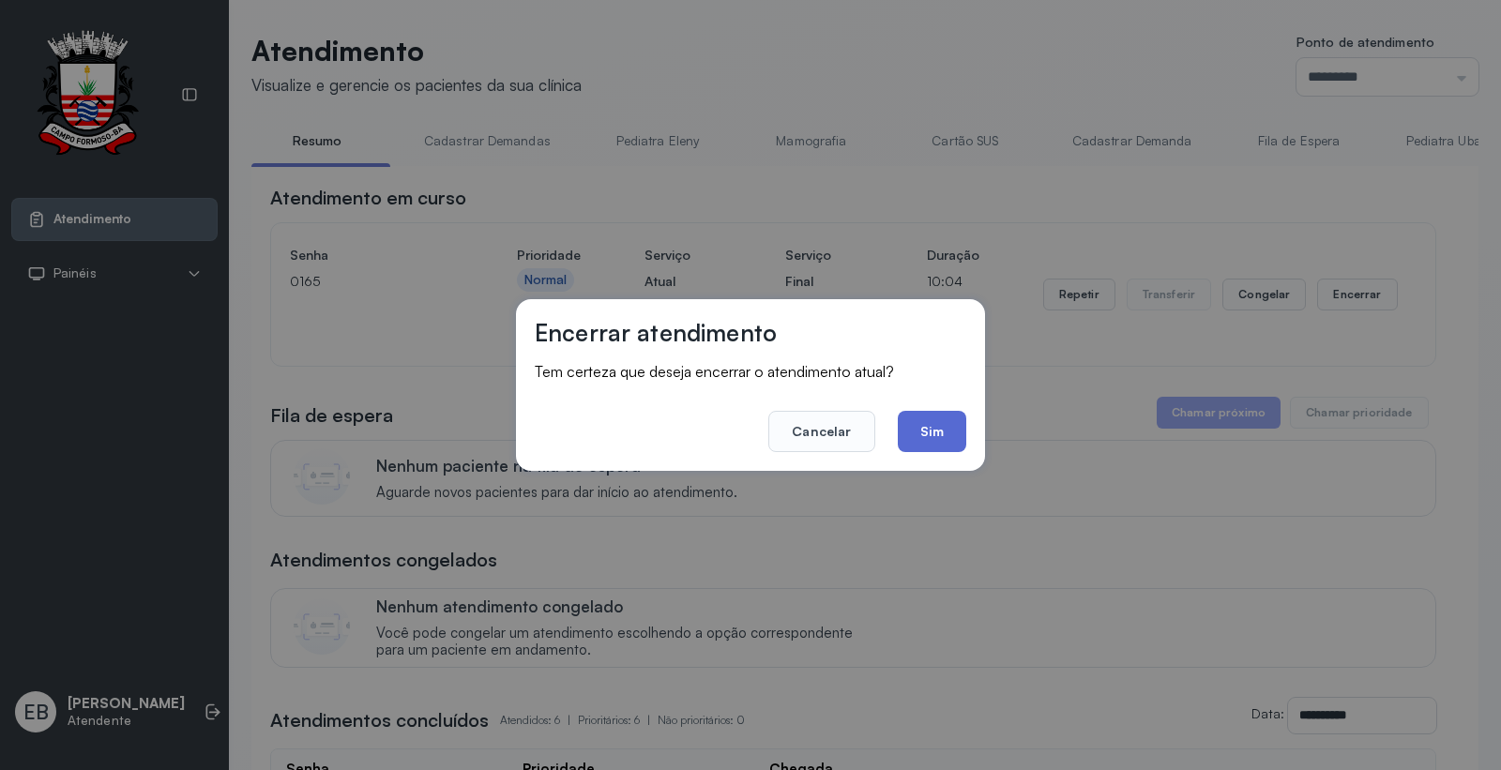
click at [923, 417] on button "Sim" at bounding box center [932, 431] width 68 height 41
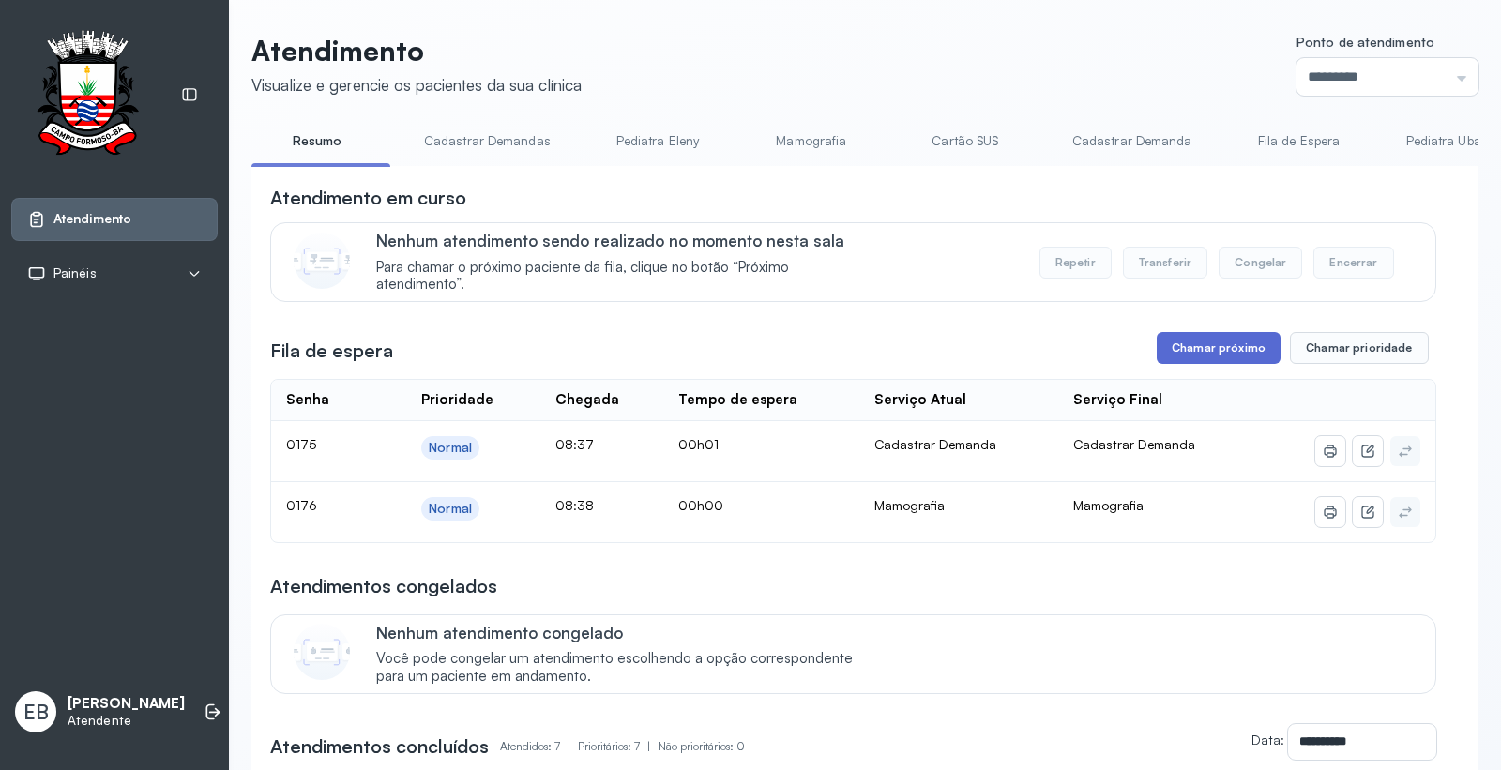
click at [1220, 351] on button "Chamar próximo" at bounding box center [1218, 348] width 124 height 32
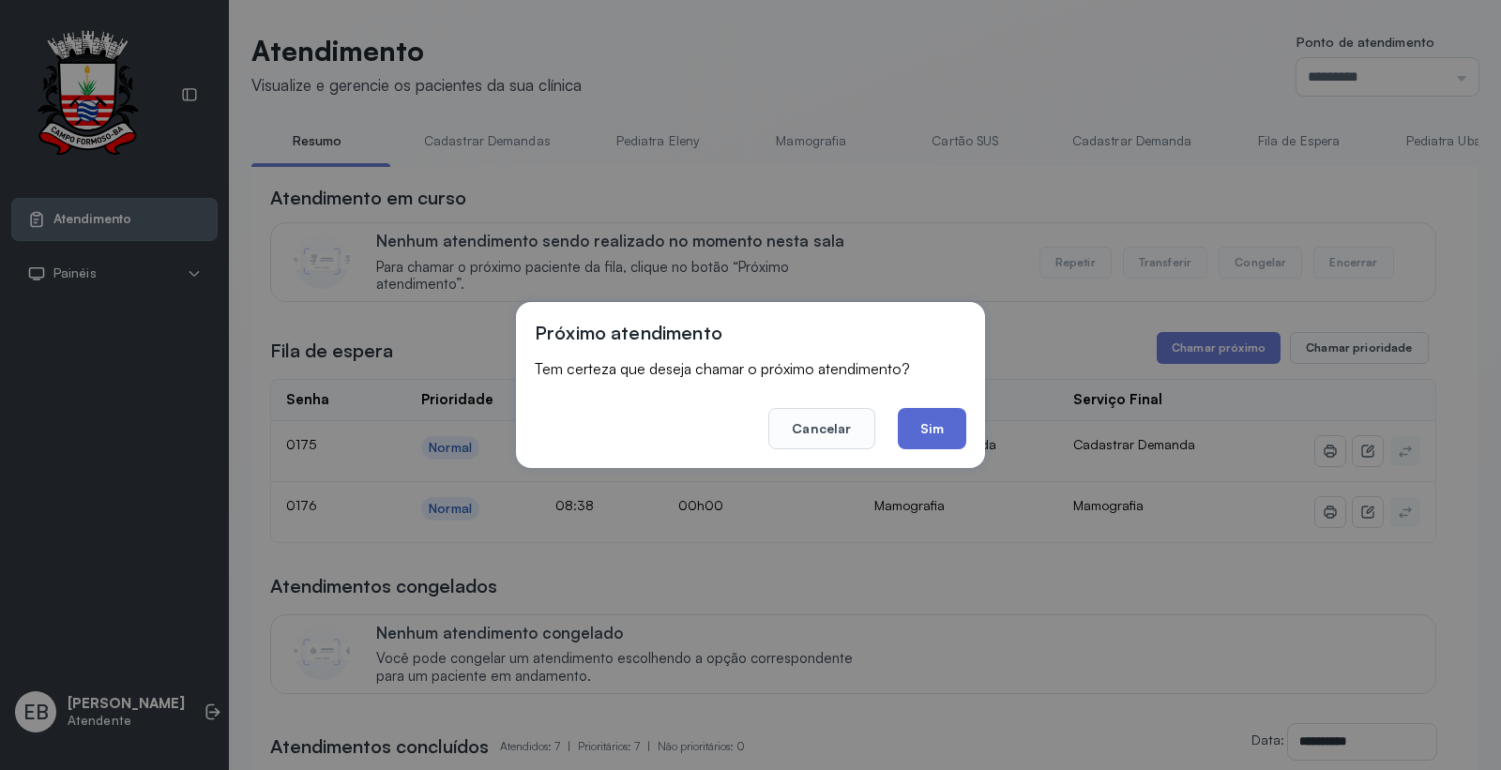
click at [944, 427] on button "Sim" at bounding box center [932, 428] width 68 height 41
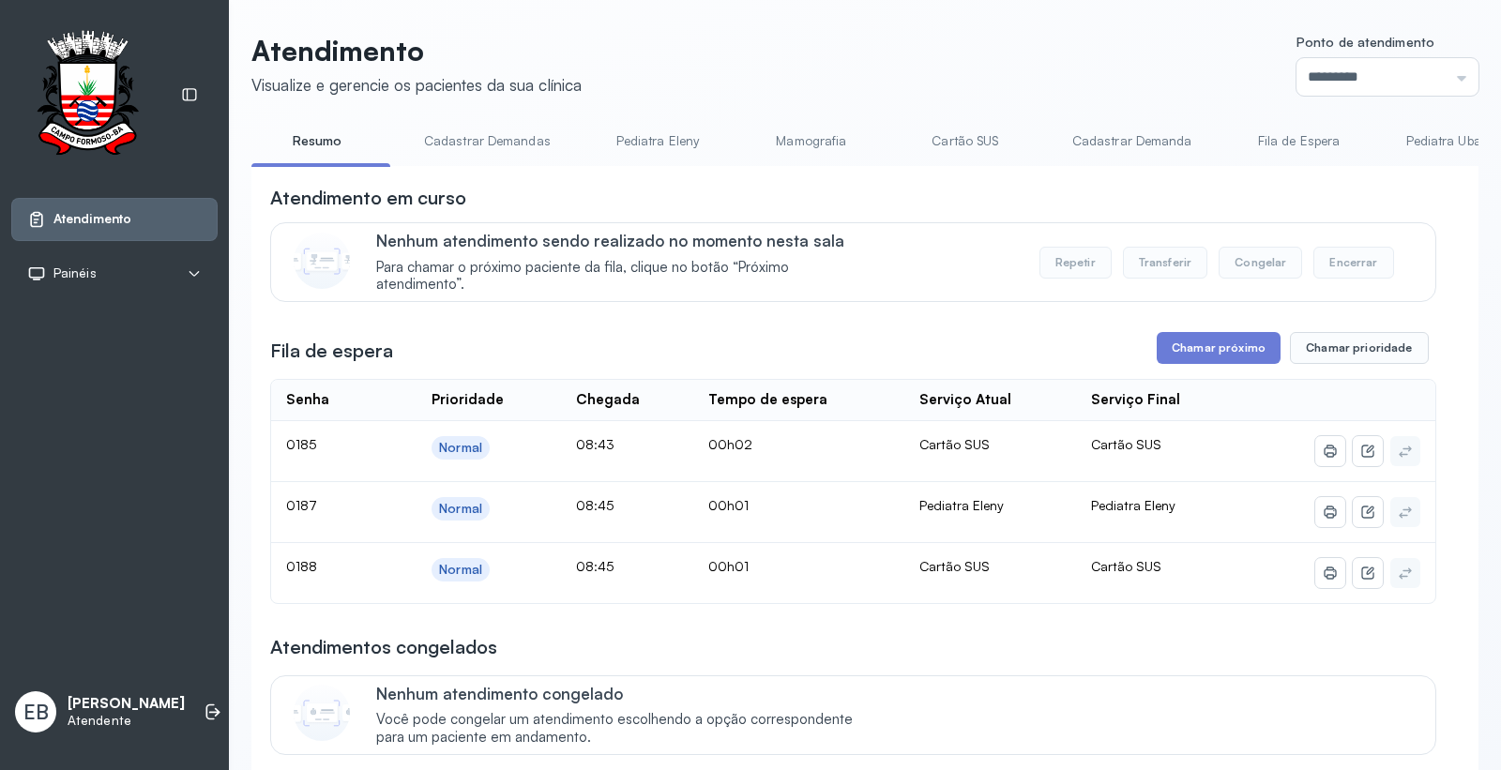
click at [631, 137] on link "Pediatra Eleny" at bounding box center [657, 141] width 131 height 31
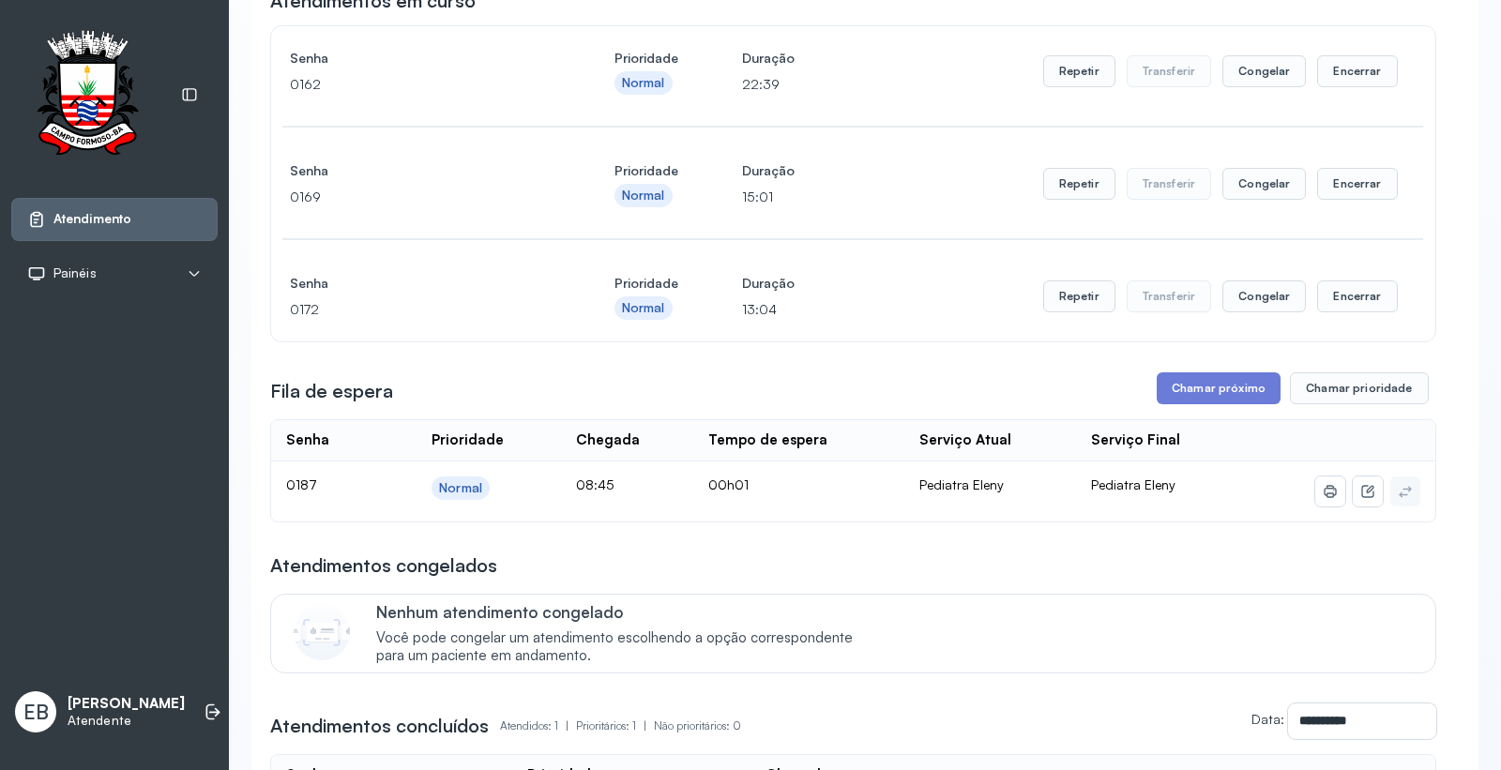
scroll to position [208, 0]
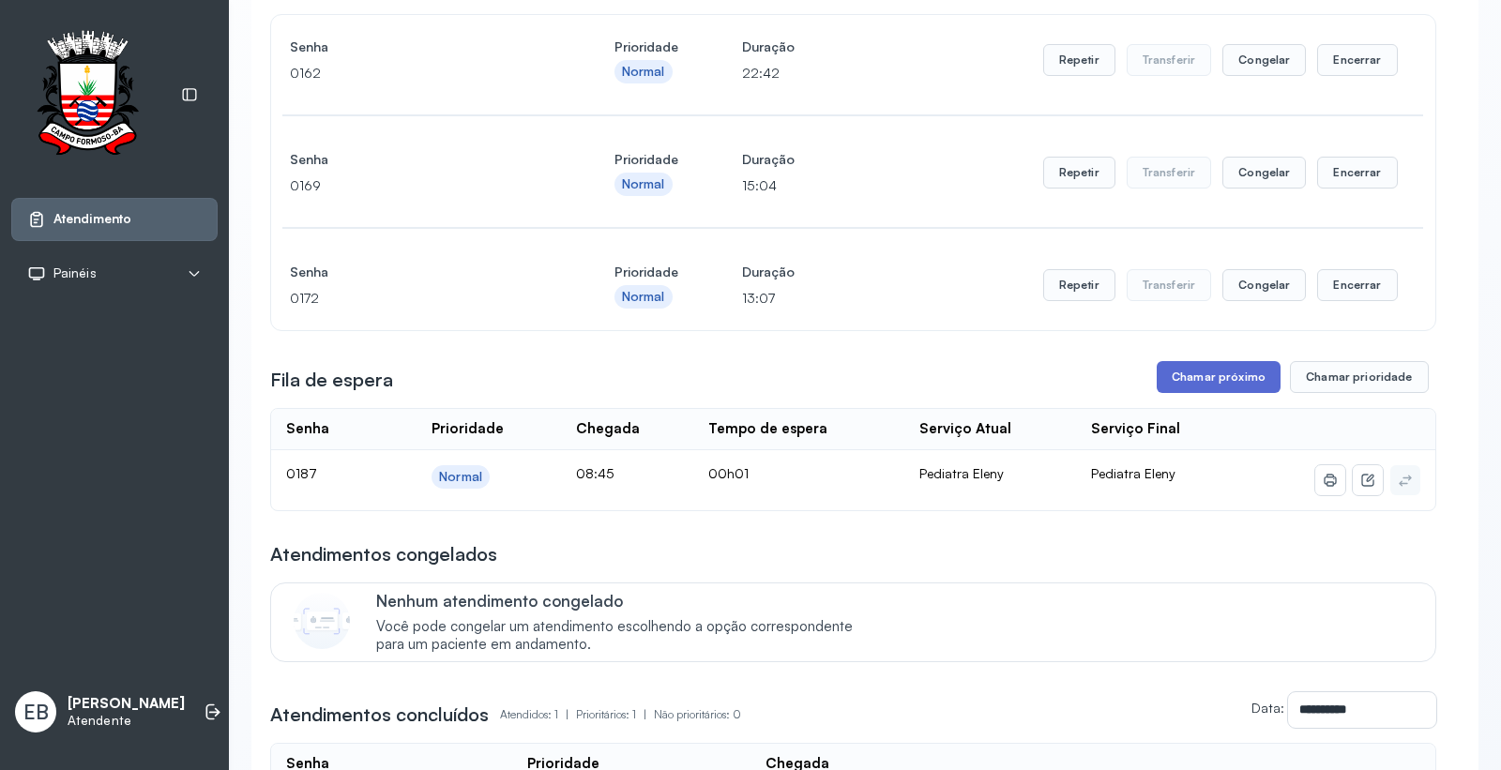
click at [1189, 378] on button "Chamar próximo" at bounding box center [1218, 377] width 124 height 32
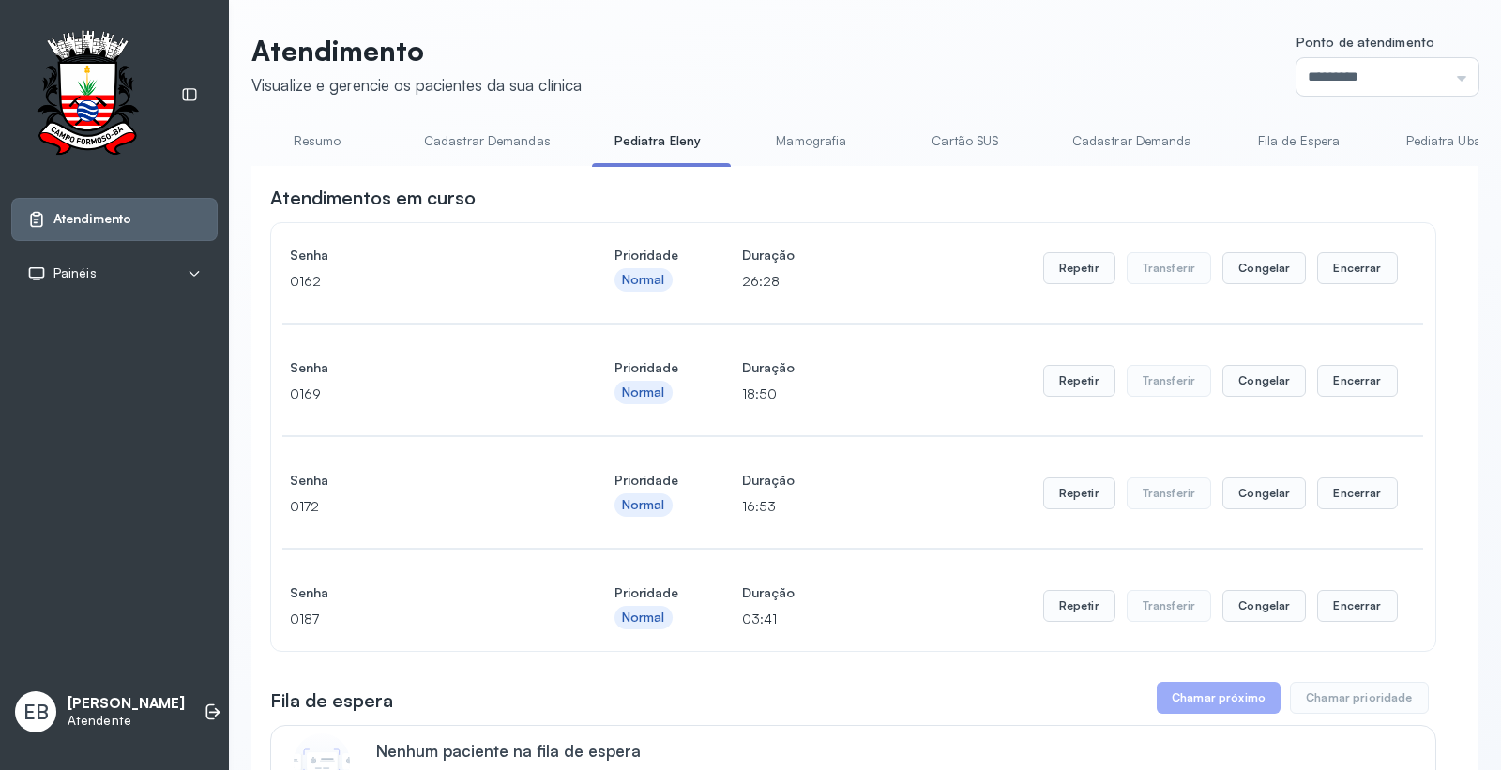
click at [321, 138] on link "Resumo" at bounding box center [316, 141] width 131 height 31
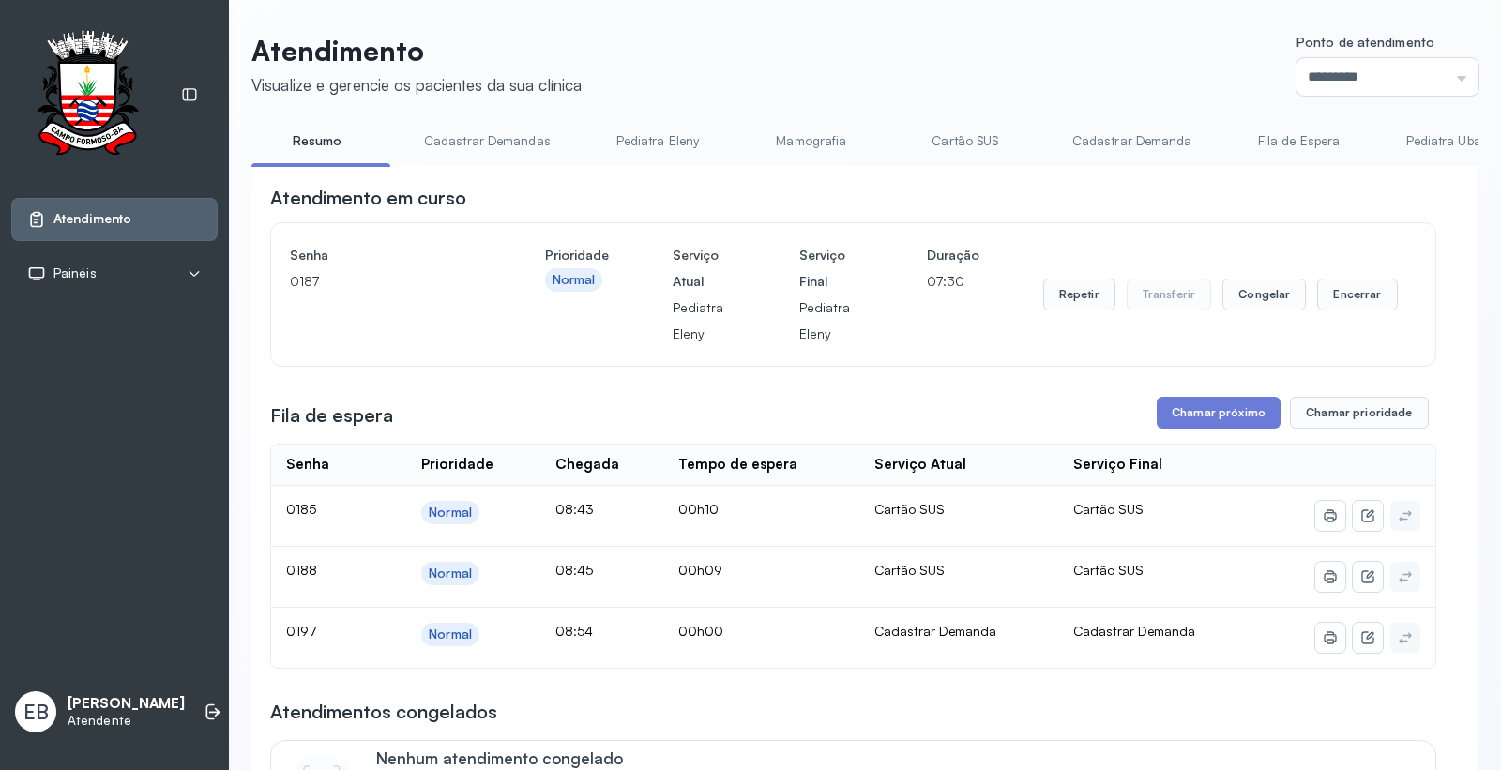
click at [485, 129] on link "Cadastrar Demandas" at bounding box center [487, 141] width 164 height 31
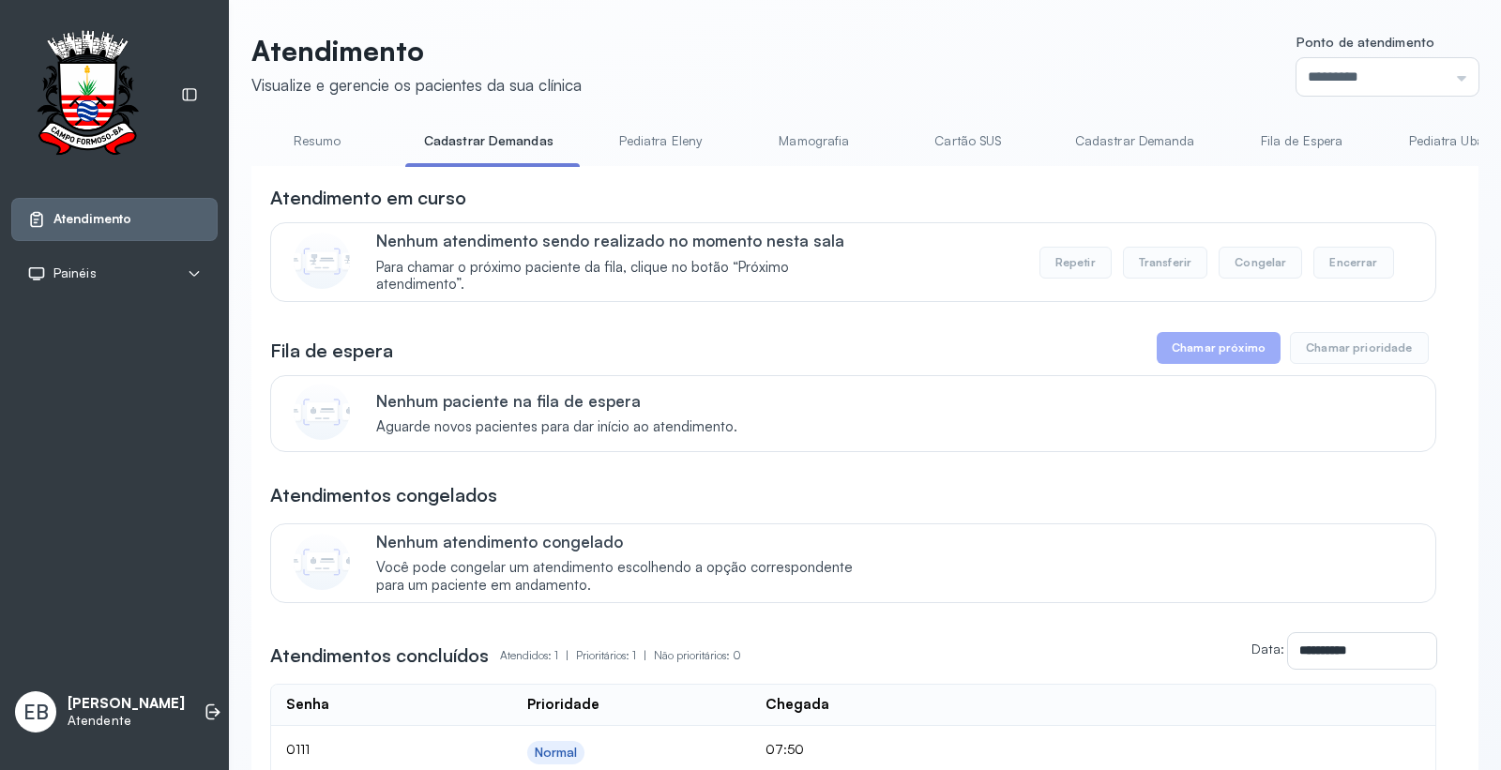
click at [1132, 133] on link "Cadastrar Demanda" at bounding box center [1135, 141] width 158 height 31
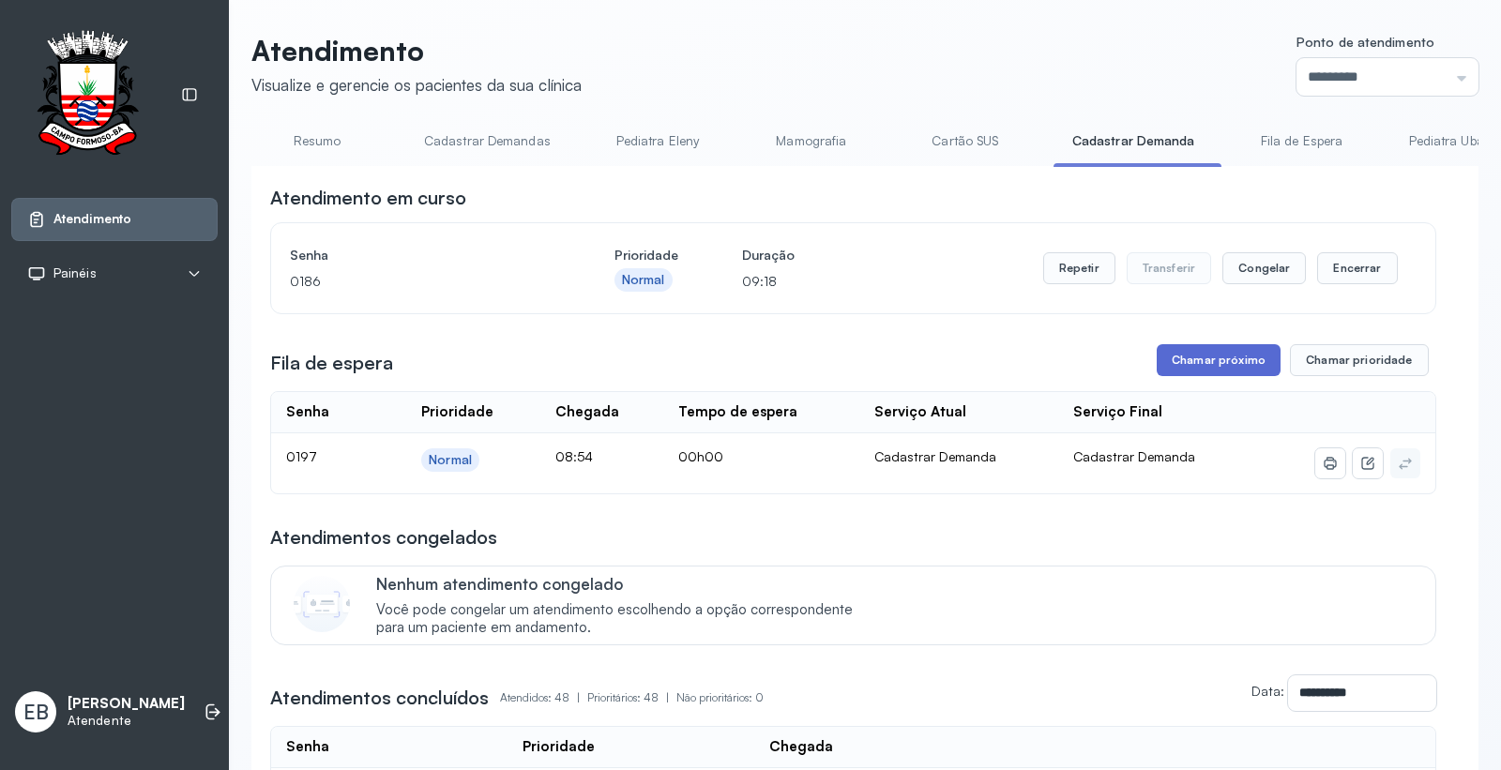
click at [1222, 362] on button "Chamar próximo" at bounding box center [1218, 360] width 124 height 32
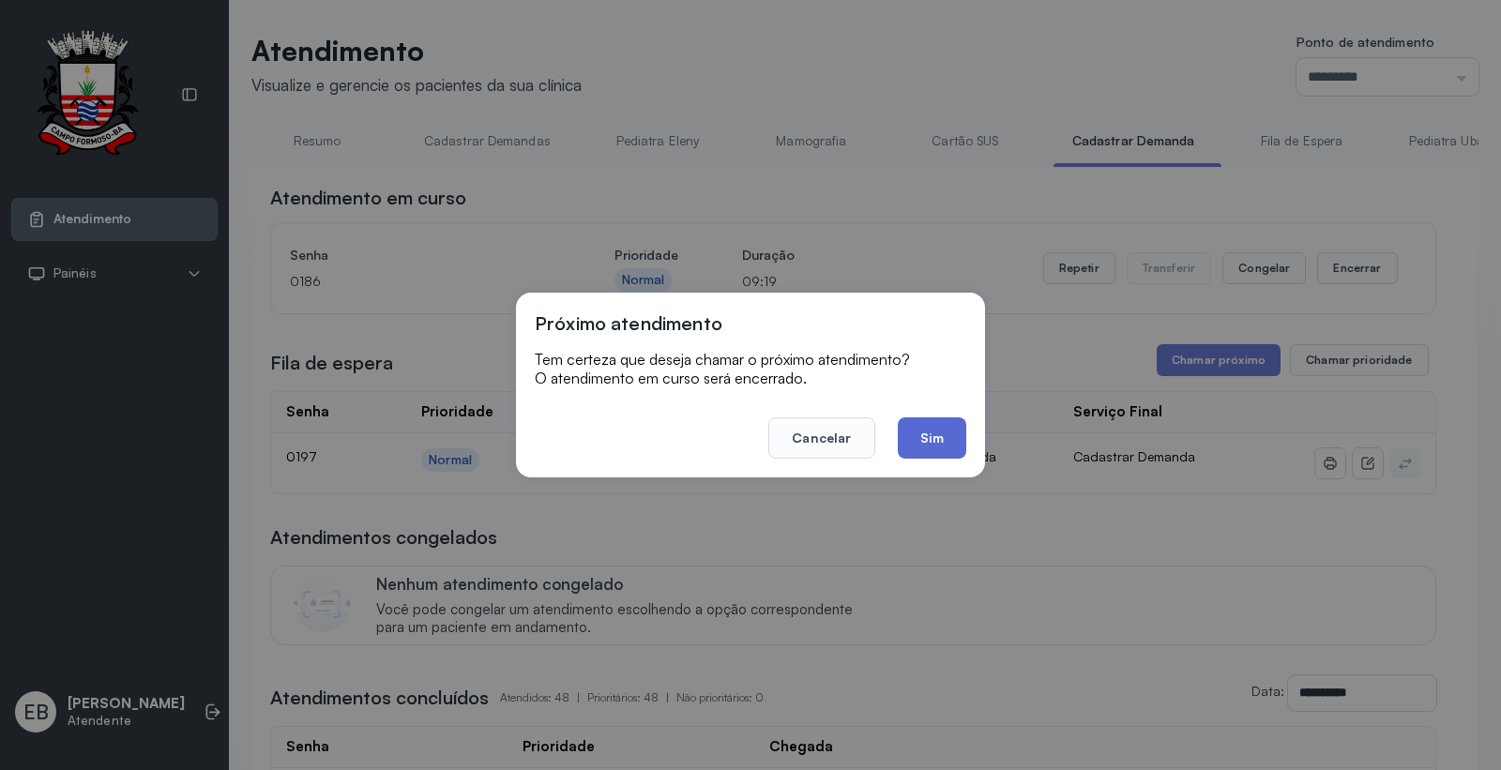
click at [917, 425] on button "Sim" at bounding box center [932, 437] width 68 height 41
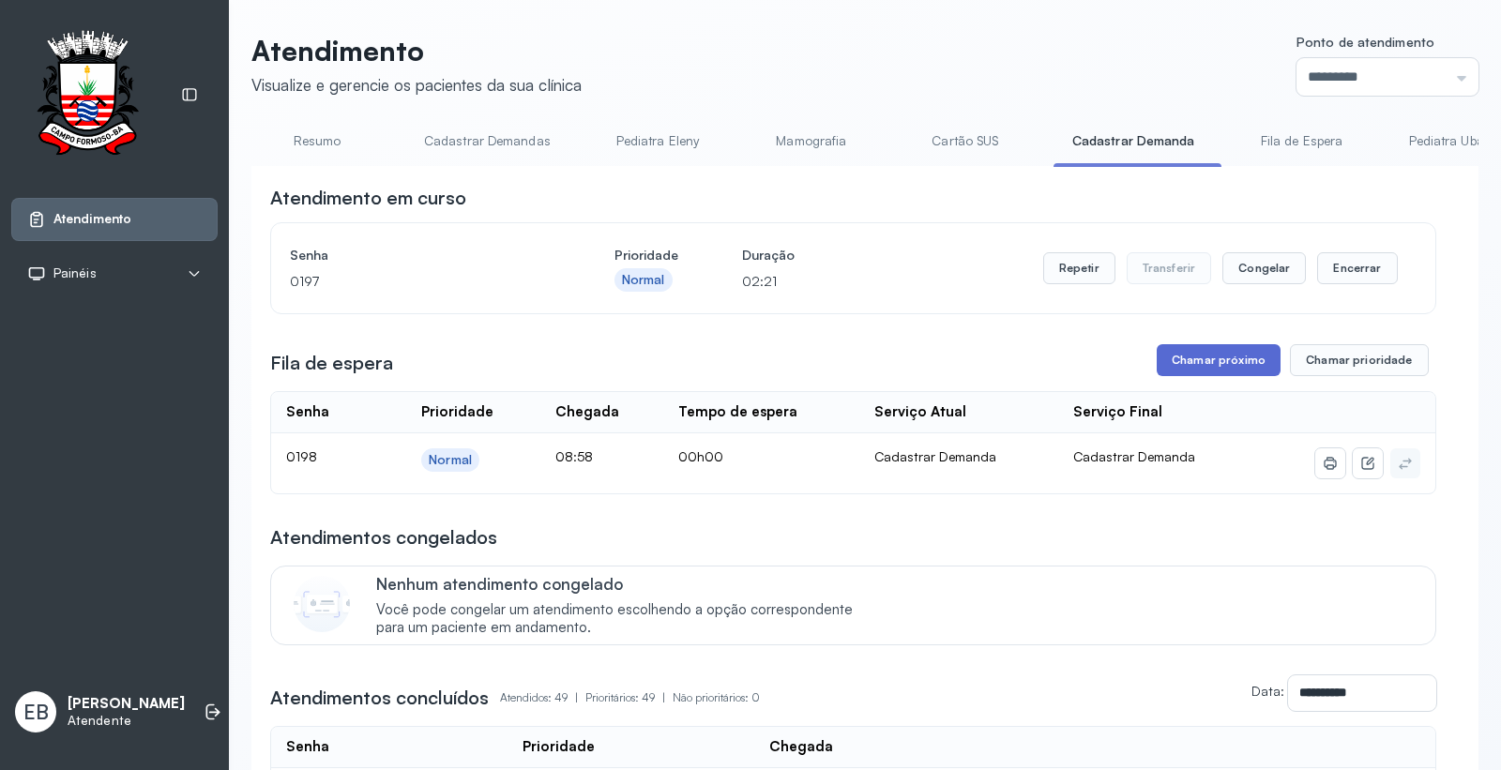
click at [1207, 361] on button "Chamar próximo" at bounding box center [1218, 360] width 124 height 32
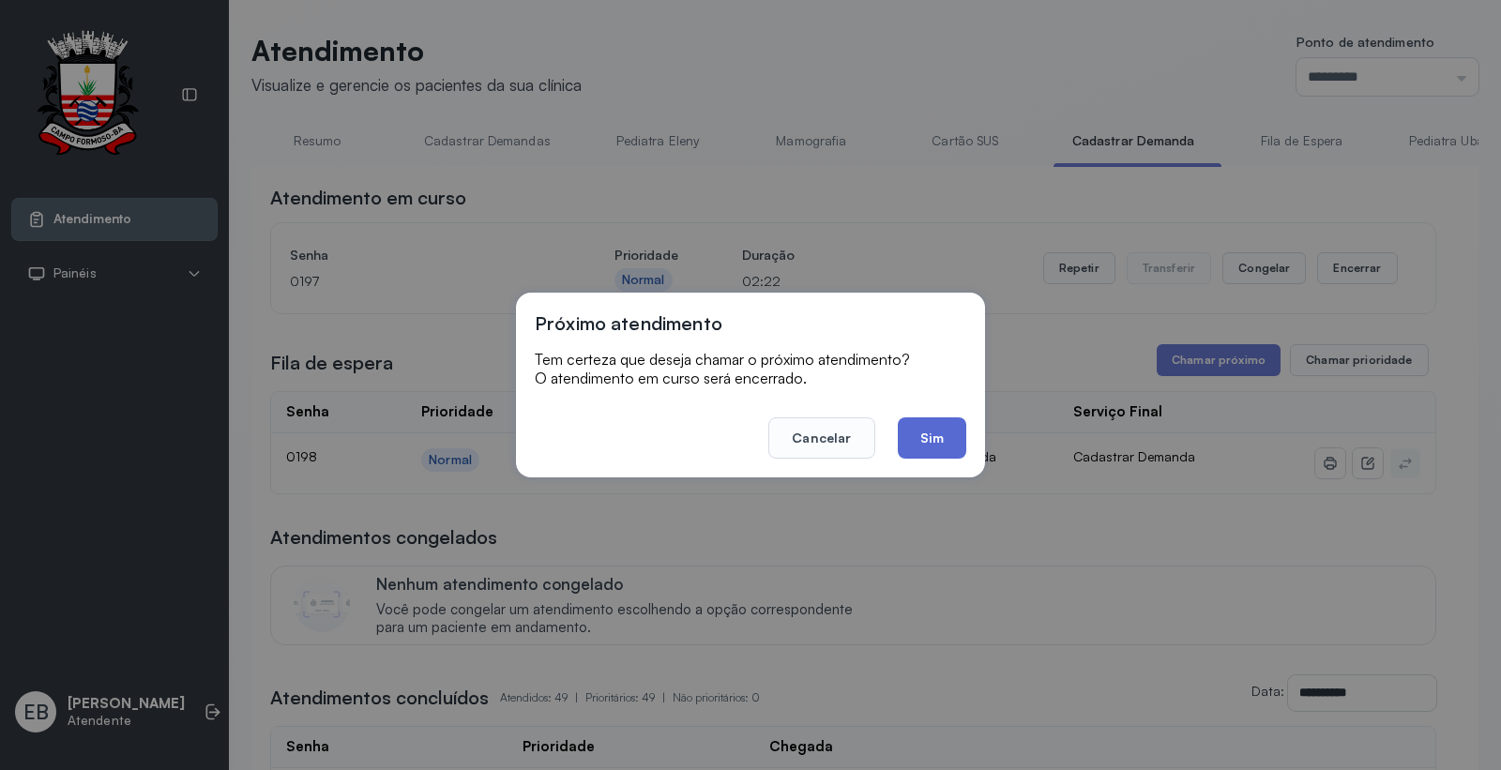
click at [941, 438] on button "Sim" at bounding box center [932, 437] width 68 height 41
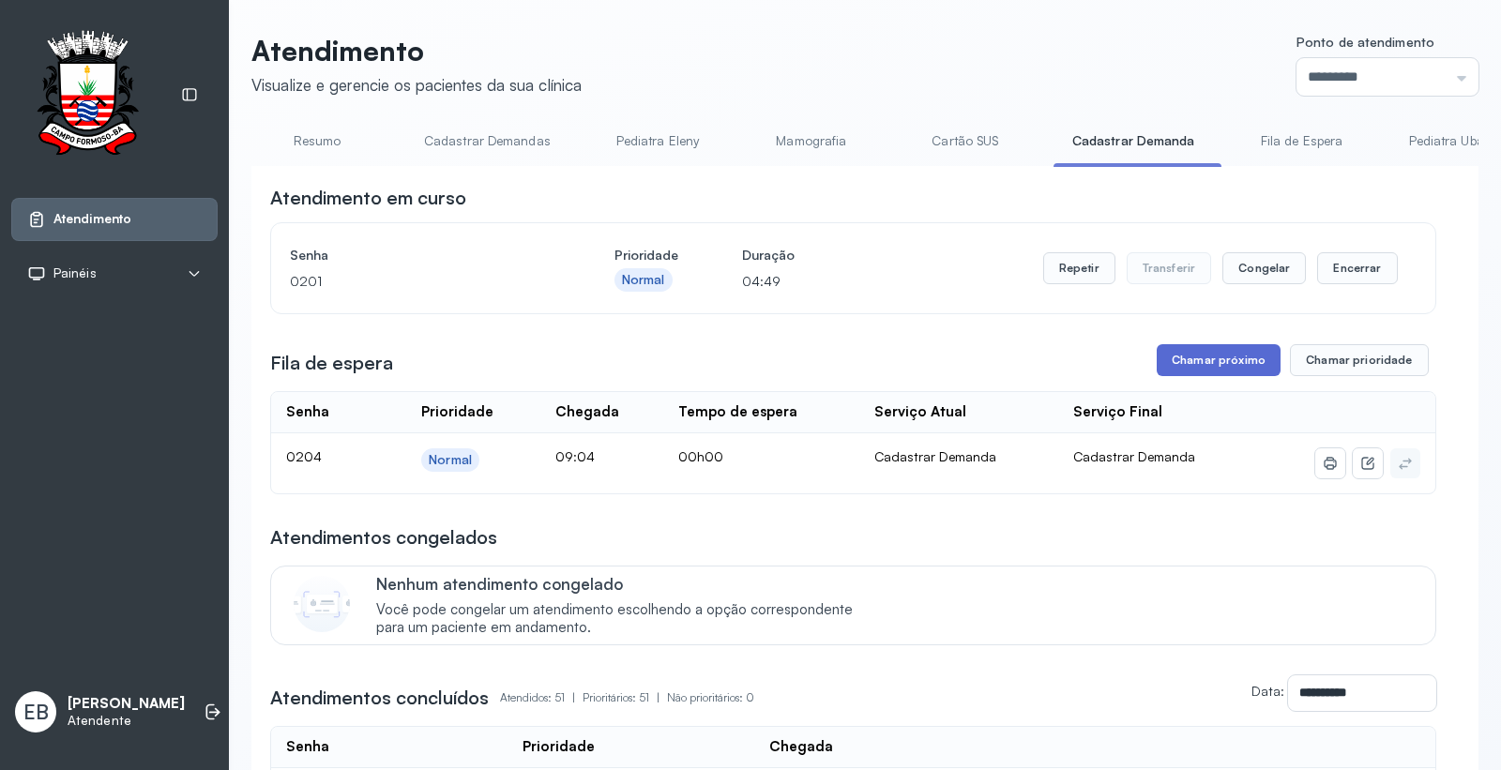
click at [1208, 361] on button "Chamar próximo" at bounding box center [1218, 360] width 124 height 32
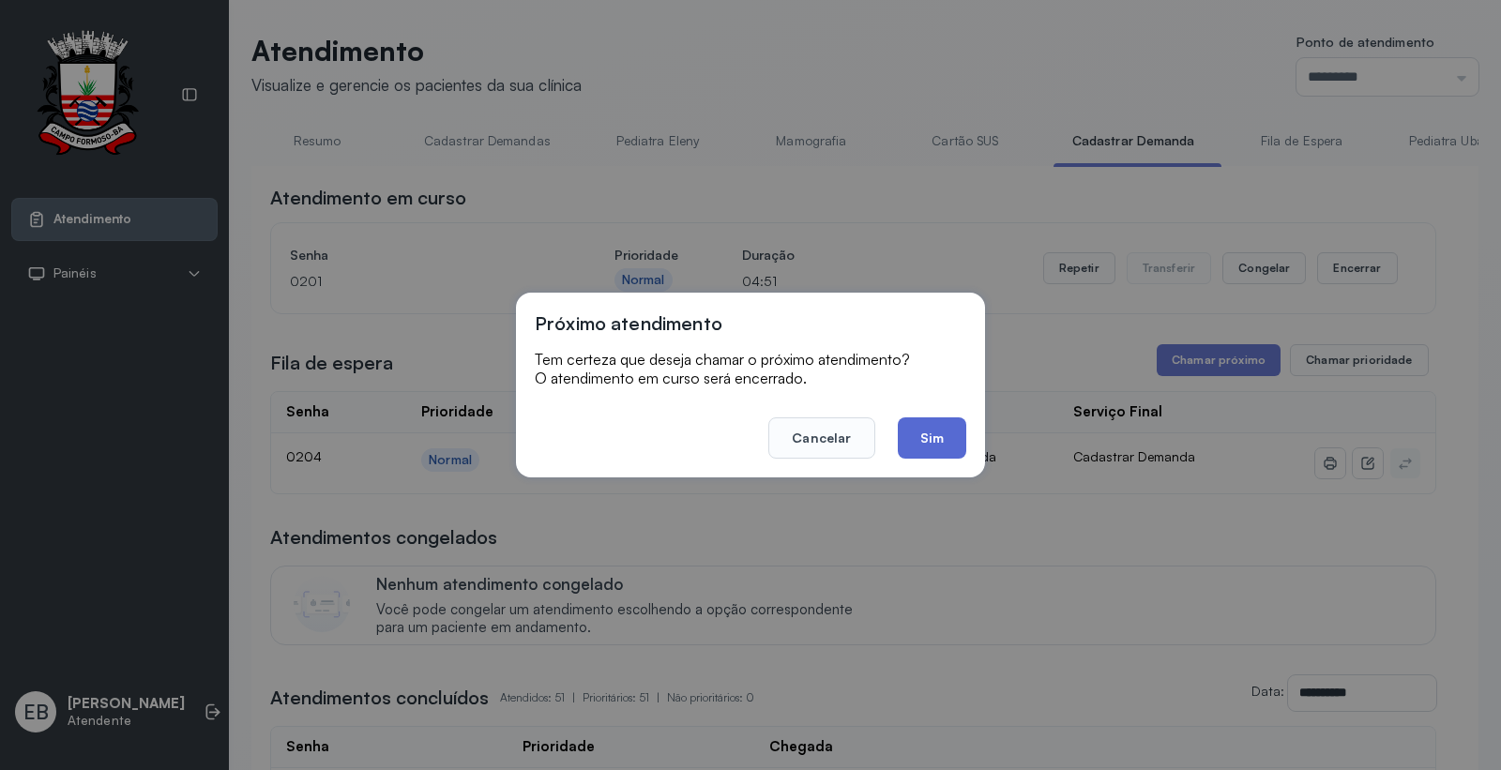
click at [955, 439] on button "Sim" at bounding box center [932, 437] width 68 height 41
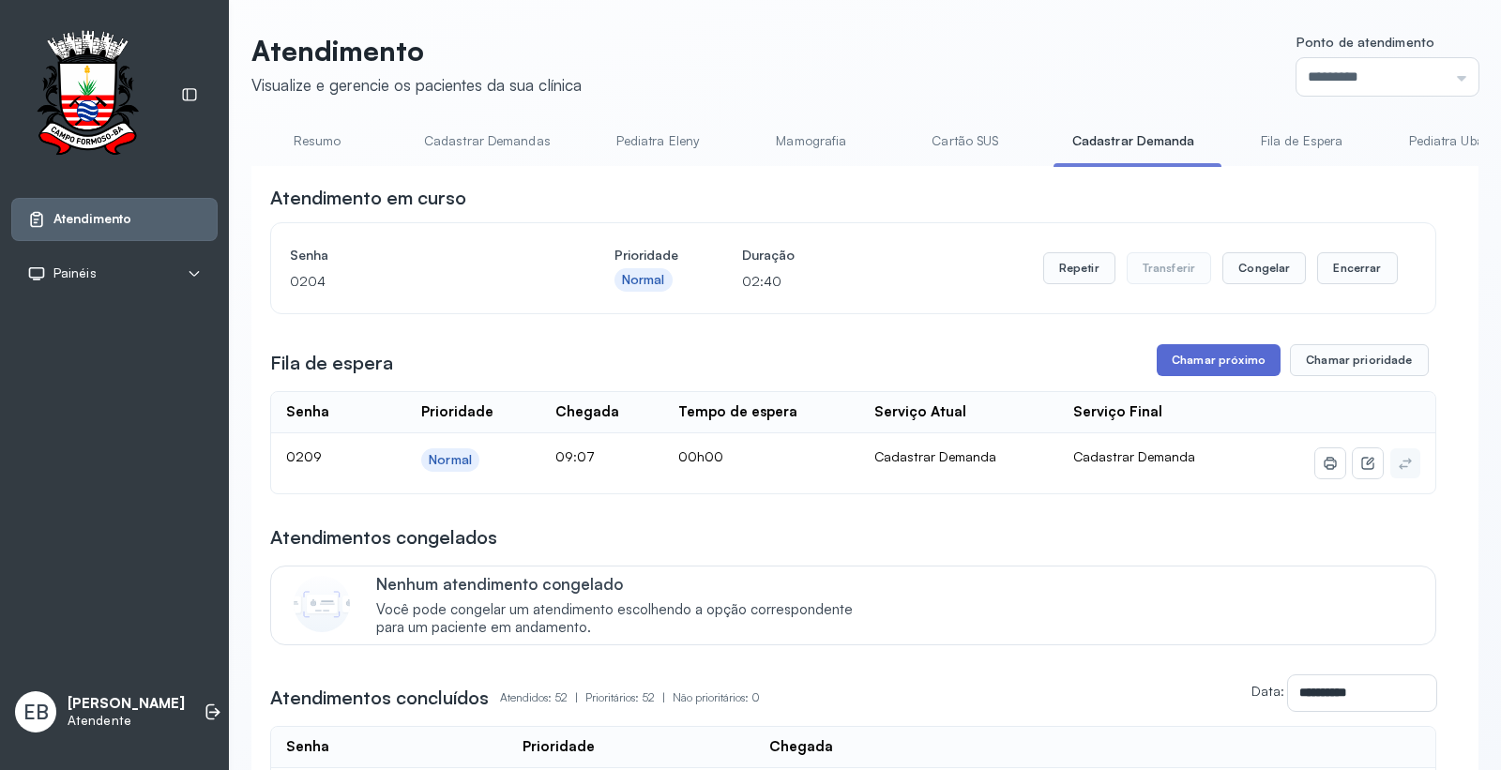
click at [1222, 366] on button "Chamar próximo" at bounding box center [1218, 360] width 124 height 32
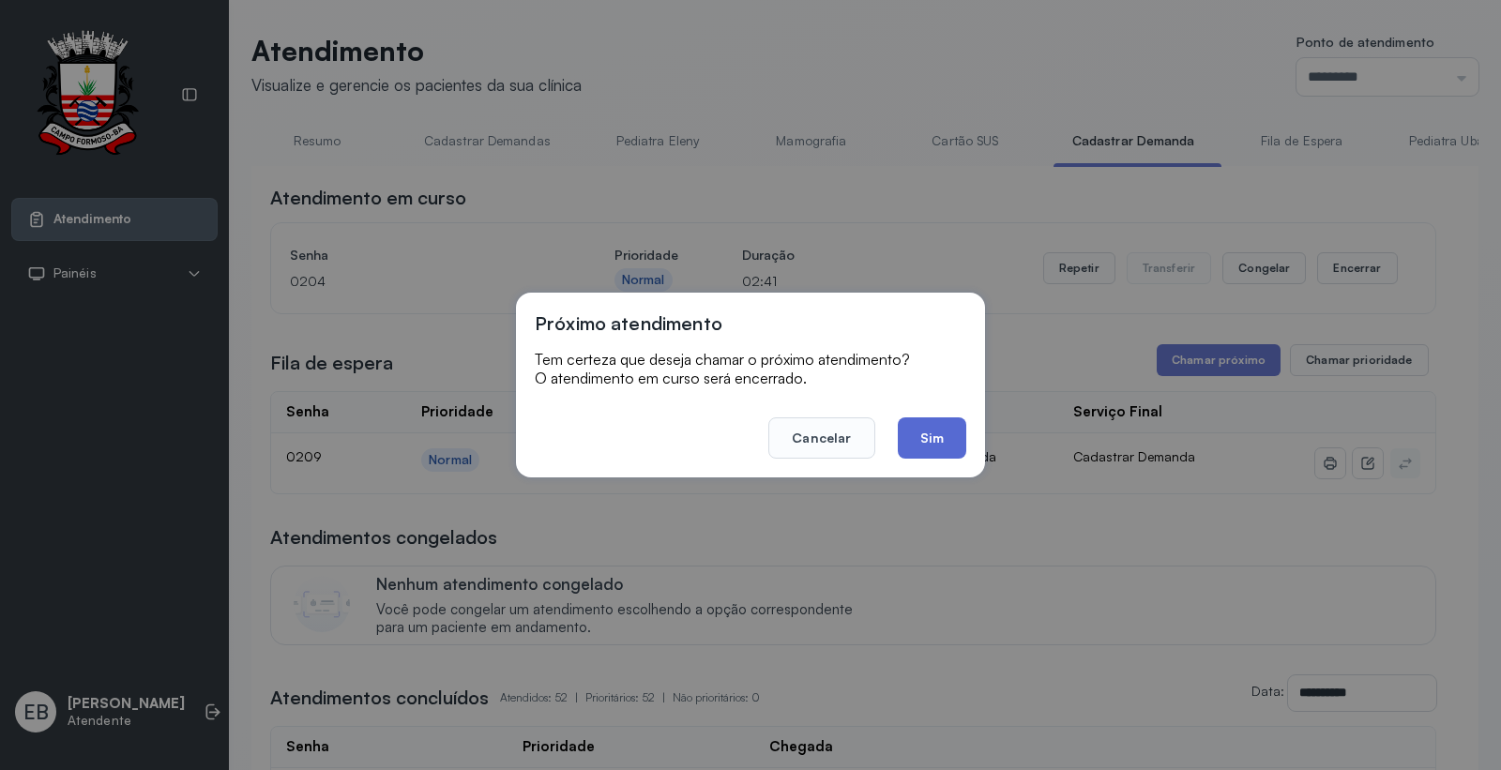
click at [932, 439] on button "Sim" at bounding box center [932, 437] width 68 height 41
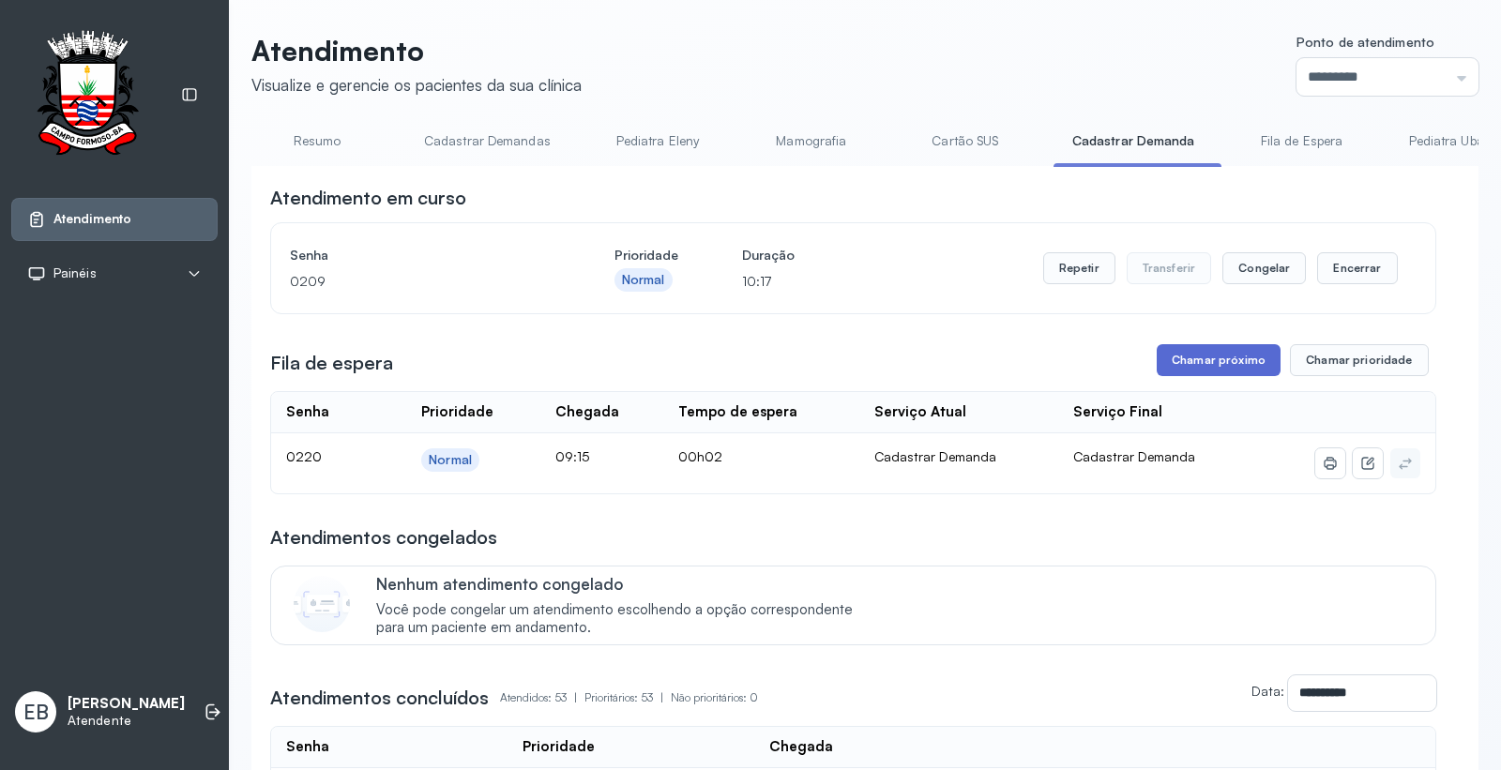
click at [1180, 366] on button "Chamar próximo" at bounding box center [1218, 360] width 124 height 32
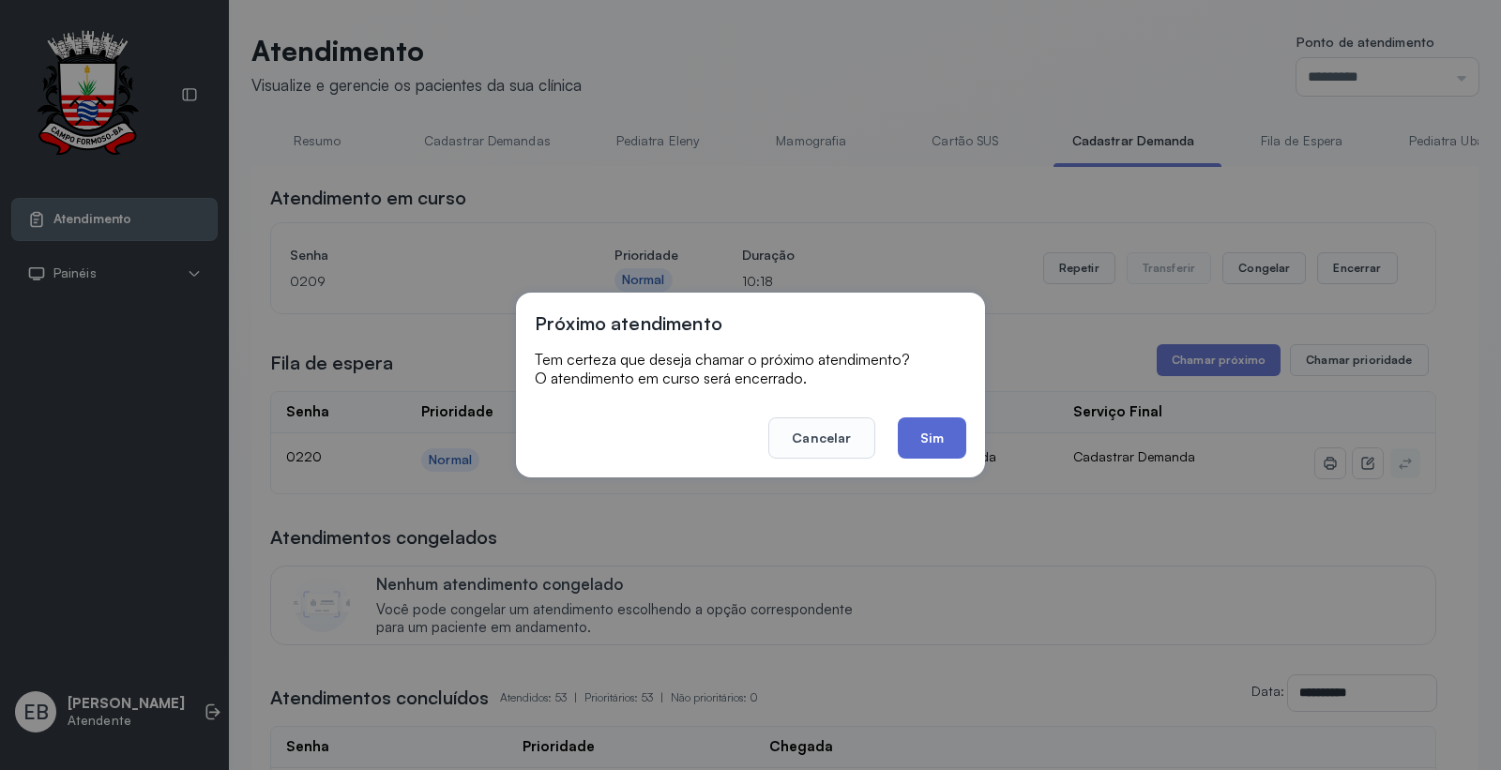
click at [935, 453] on button "Sim" at bounding box center [932, 437] width 68 height 41
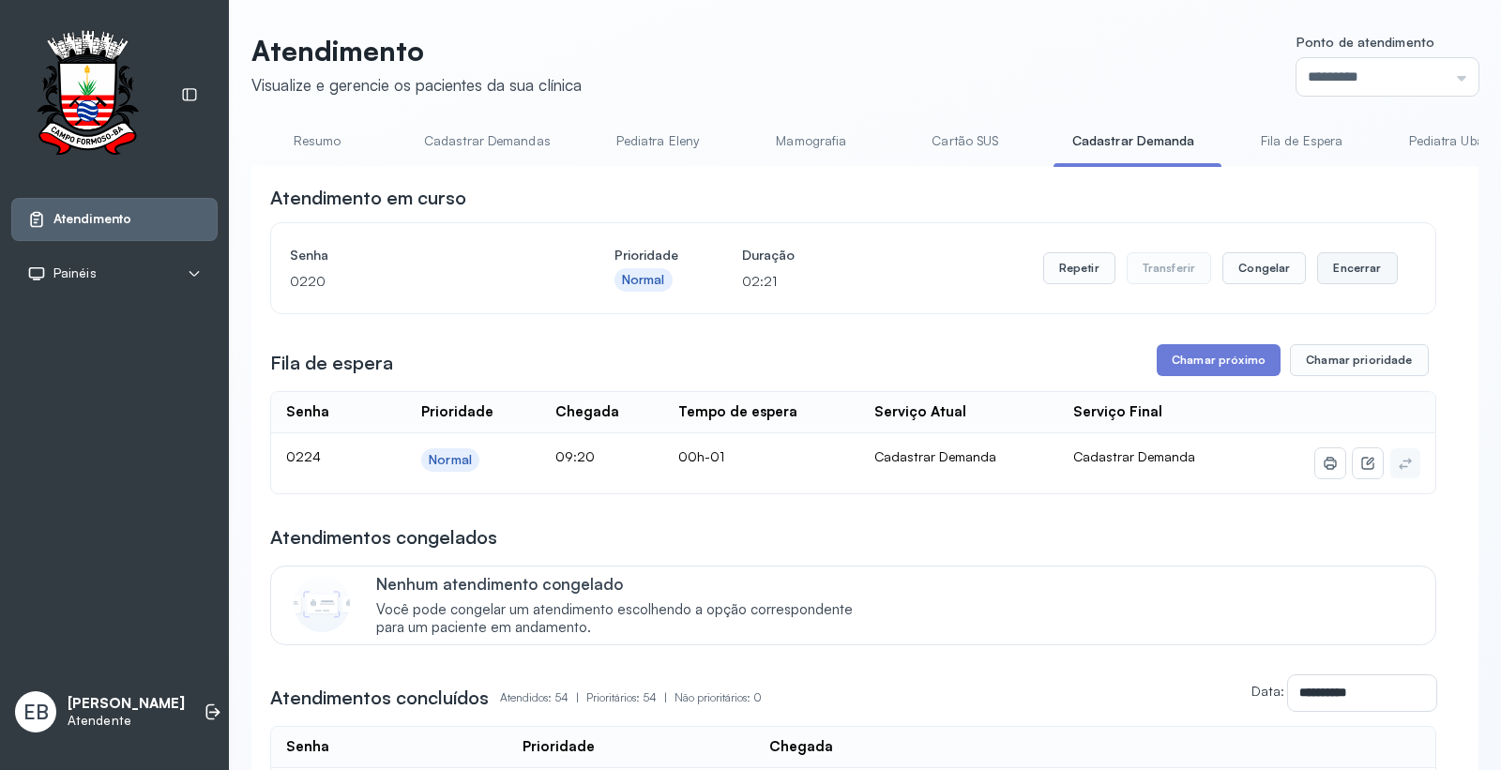
click at [1341, 268] on button "Encerrar" at bounding box center [1357, 268] width 80 height 32
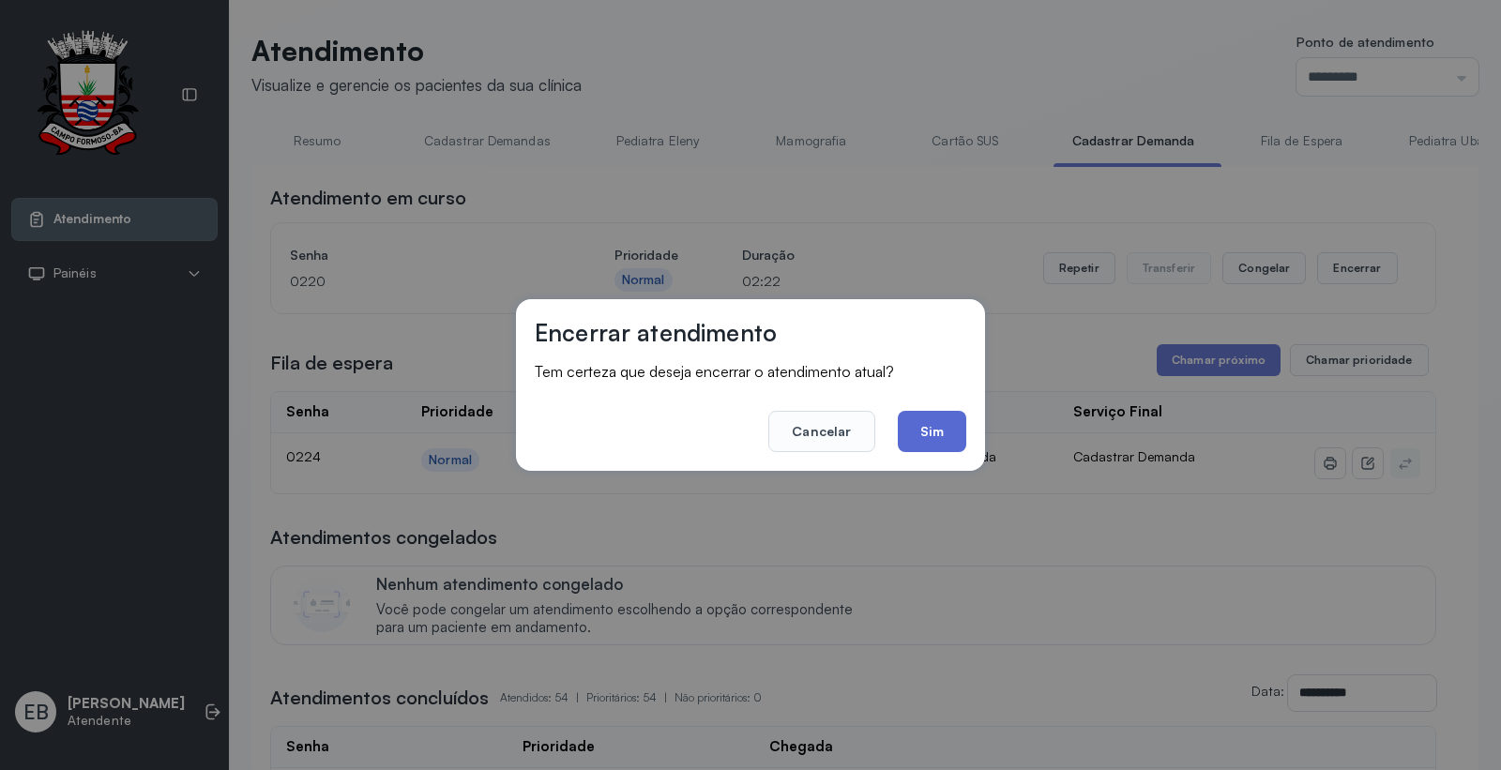
click at [933, 433] on button "Sim" at bounding box center [932, 431] width 68 height 41
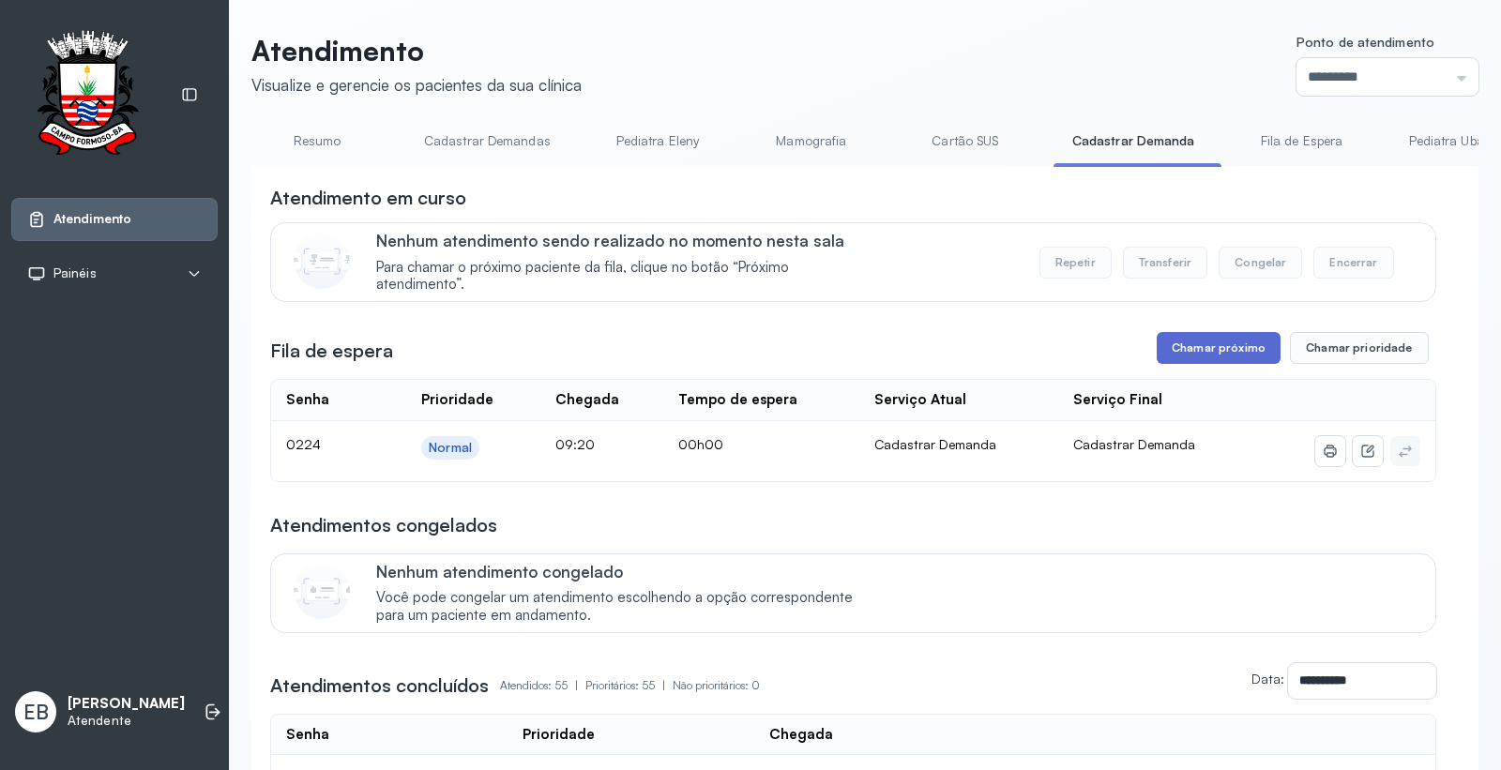
click at [1203, 352] on button "Chamar próximo" at bounding box center [1218, 348] width 124 height 32
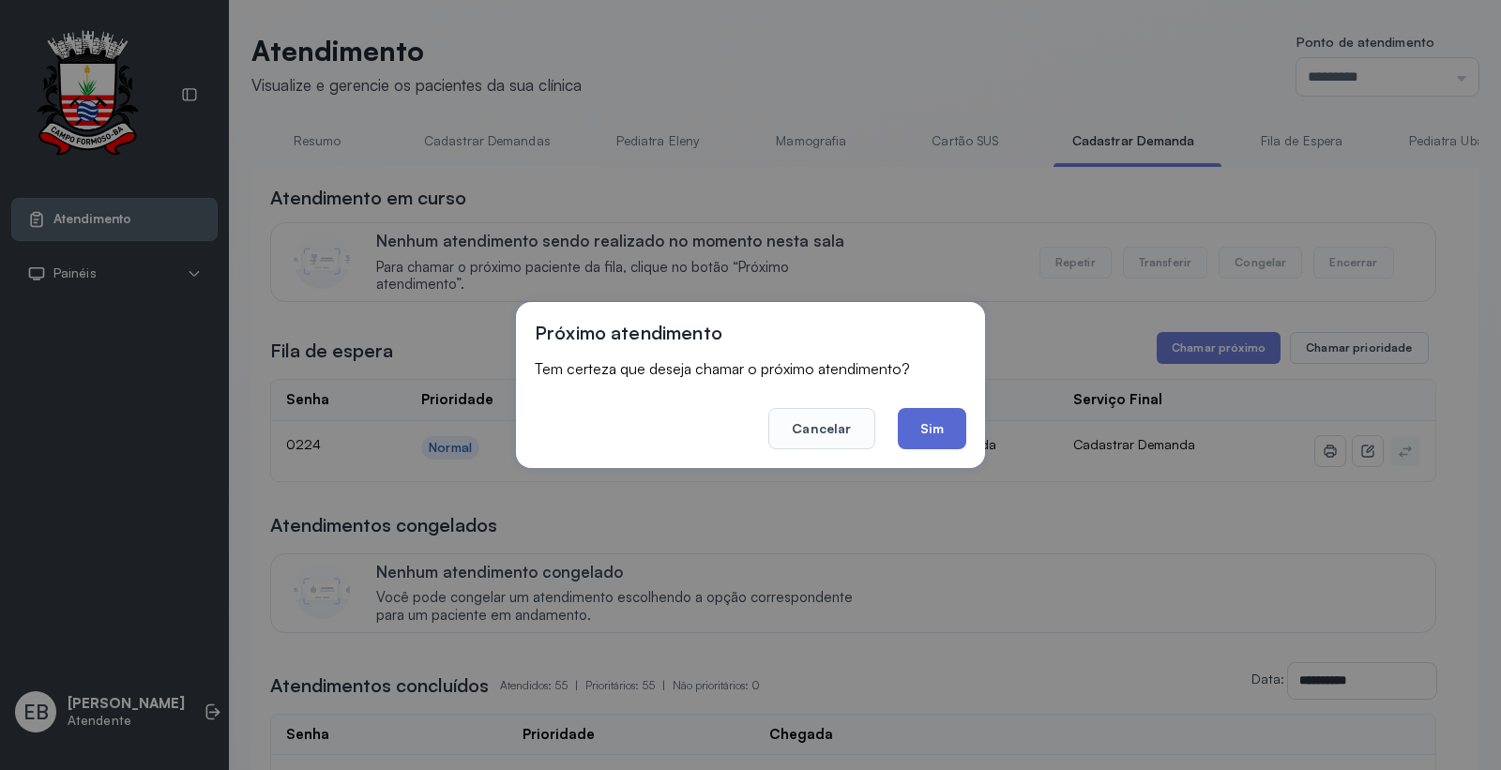
click at [929, 415] on button "Sim" at bounding box center [932, 428] width 68 height 41
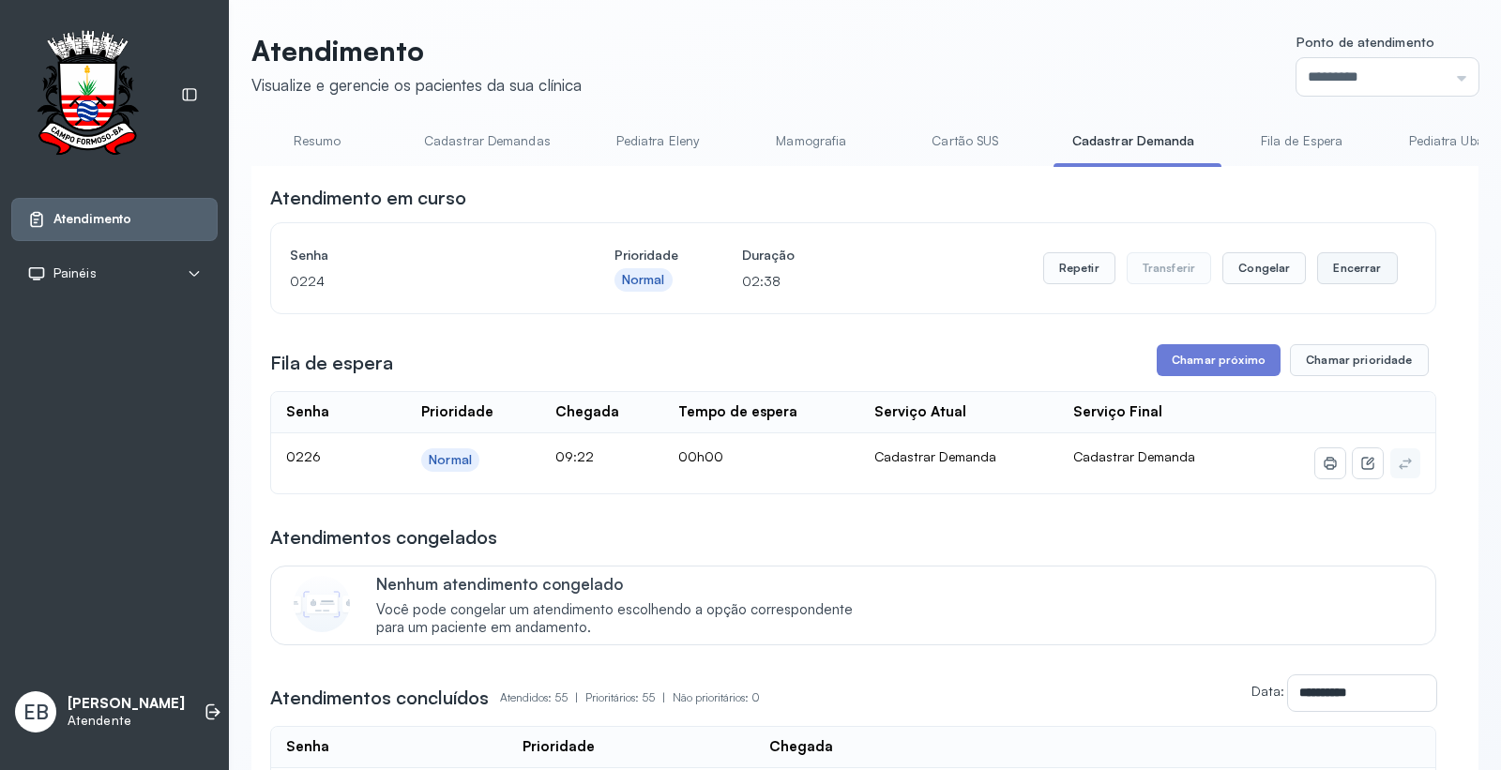
click at [1350, 268] on button "Encerrar" at bounding box center [1357, 268] width 80 height 32
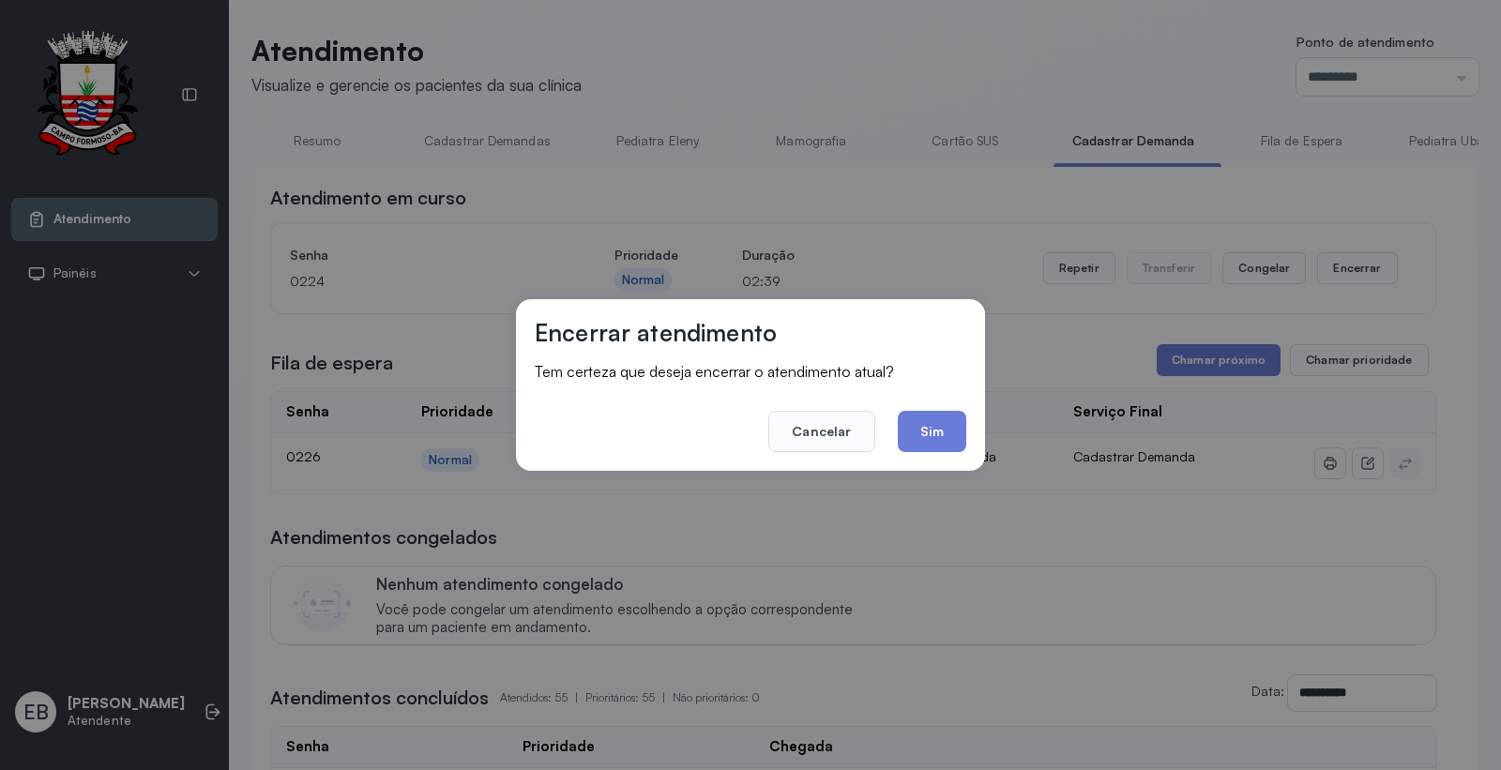
click at [929, 428] on button "Sim" at bounding box center [932, 431] width 68 height 41
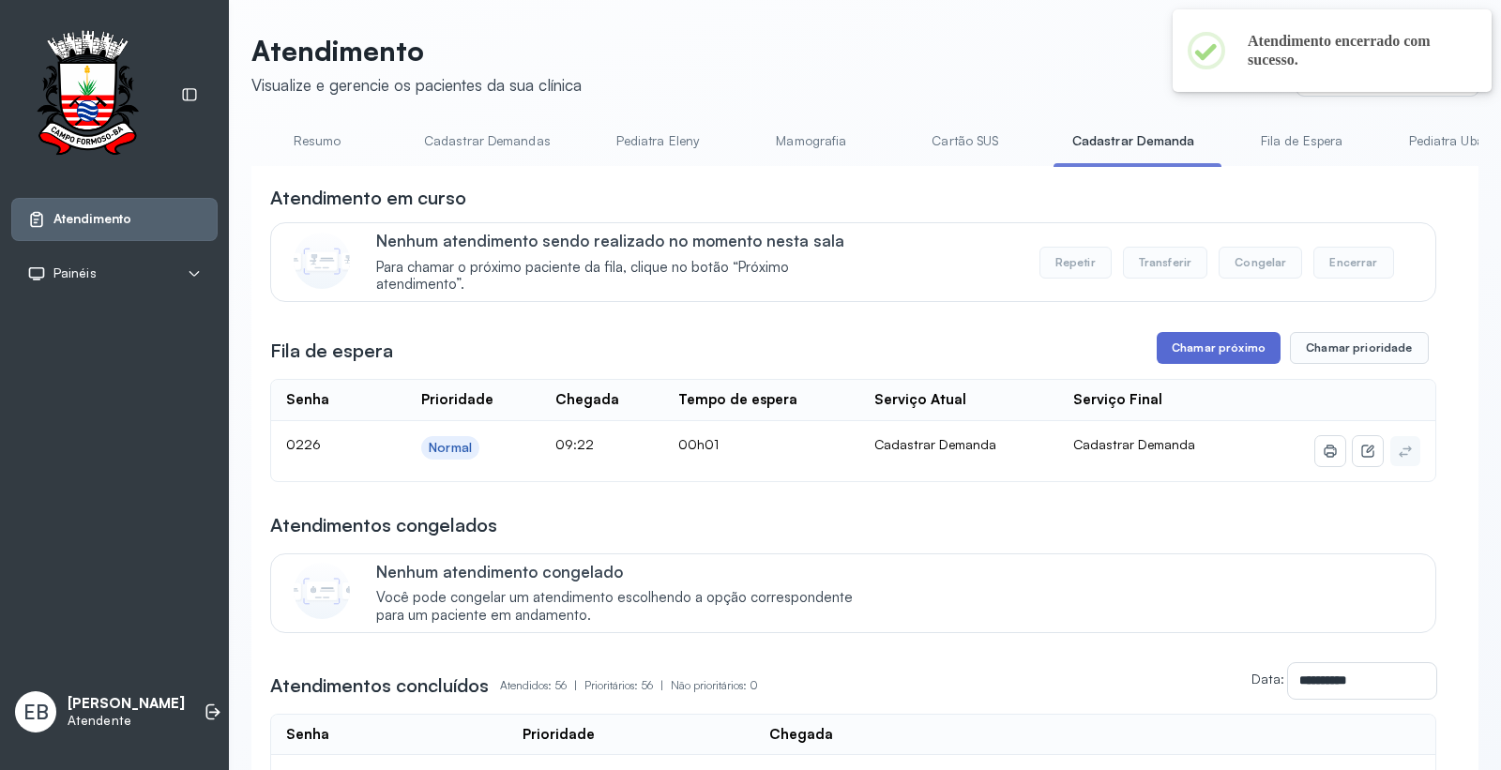
click at [1220, 342] on button "Chamar próximo" at bounding box center [1218, 348] width 124 height 32
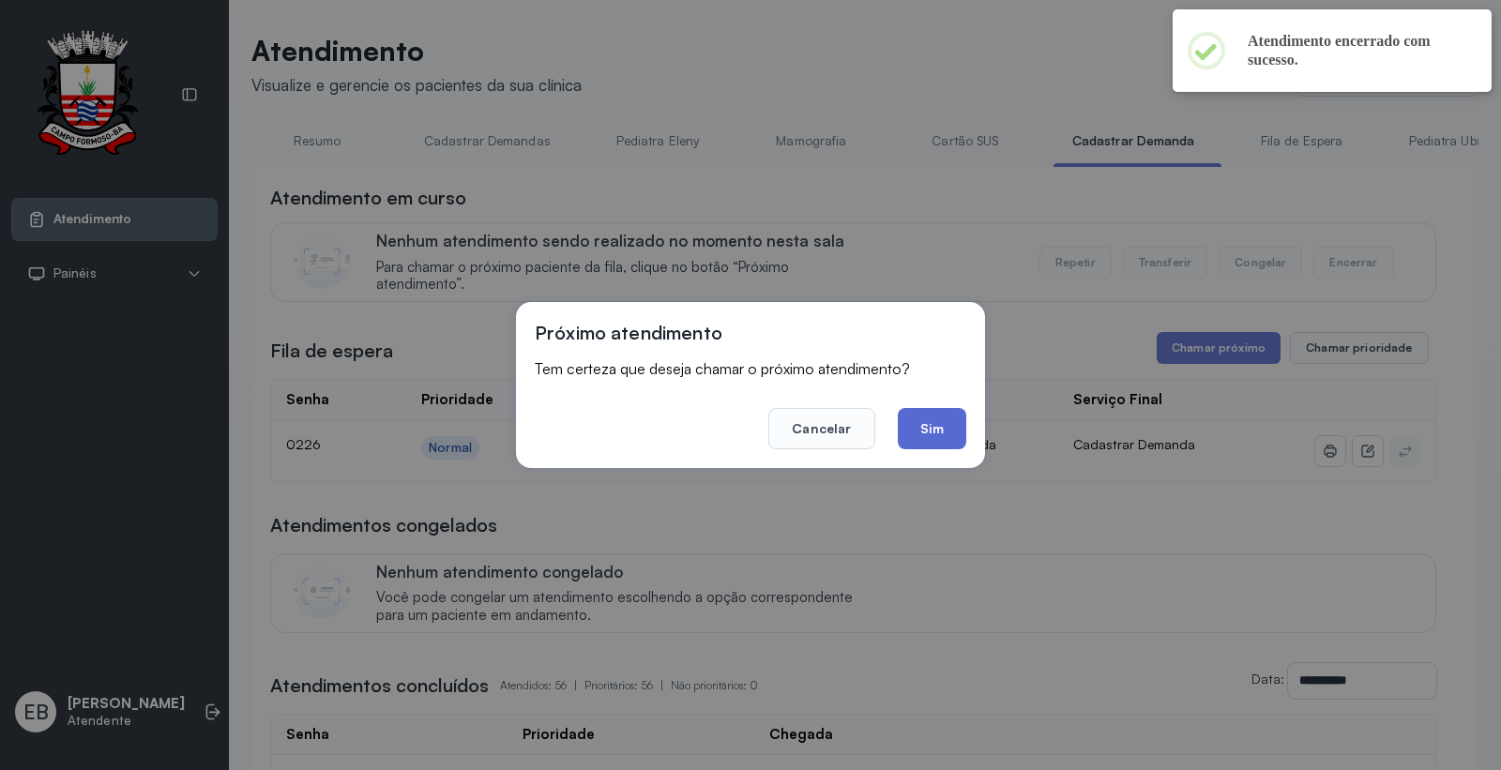
click at [925, 415] on button "Sim" at bounding box center [932, 428] width 68 height 41
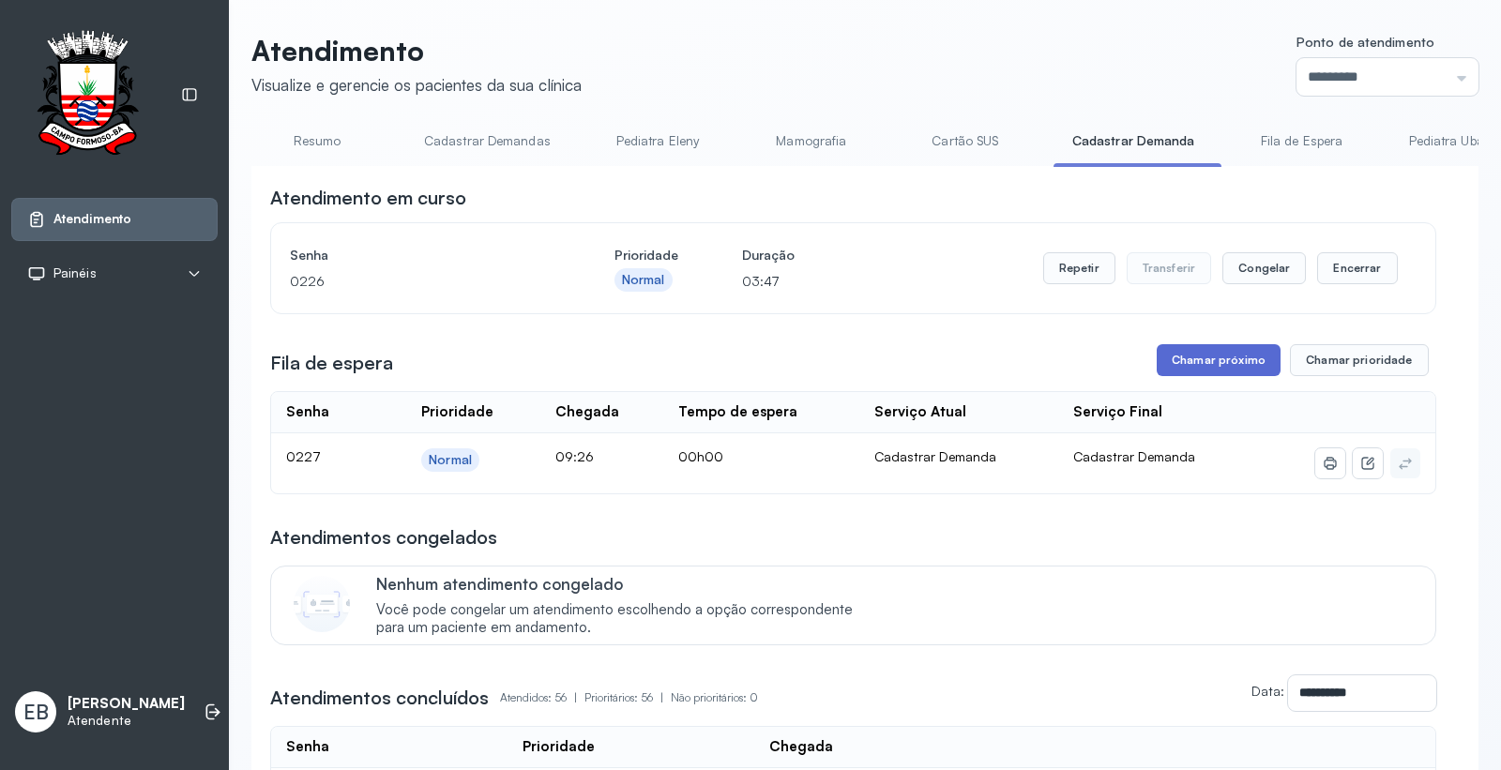
click at [1244, 363] on button "Chamar próximo" at bounding box center [1218, 360] width 124 height 32
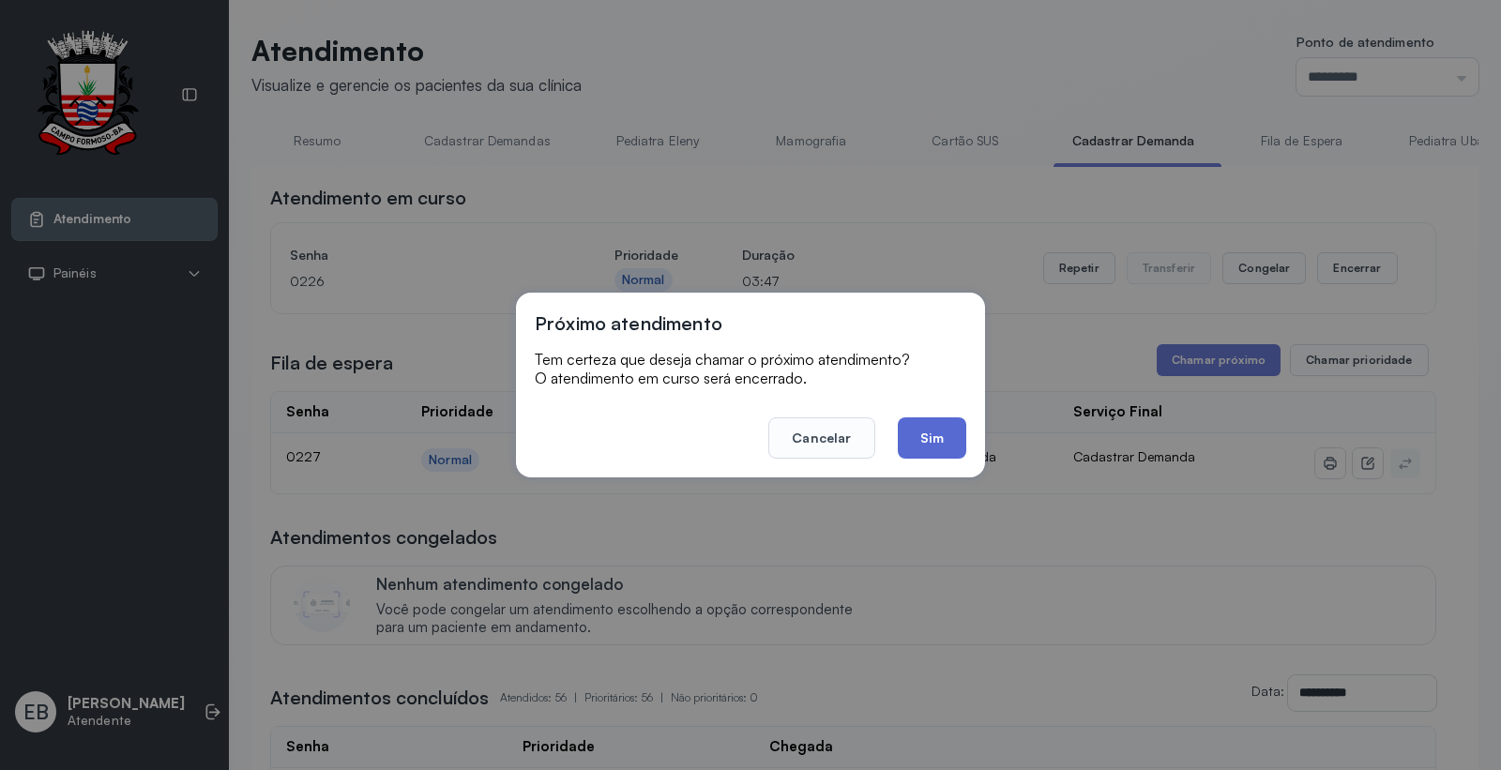
click at [943, 422] on button "Sim" at bounding box center [932, 437] width 68 height 41
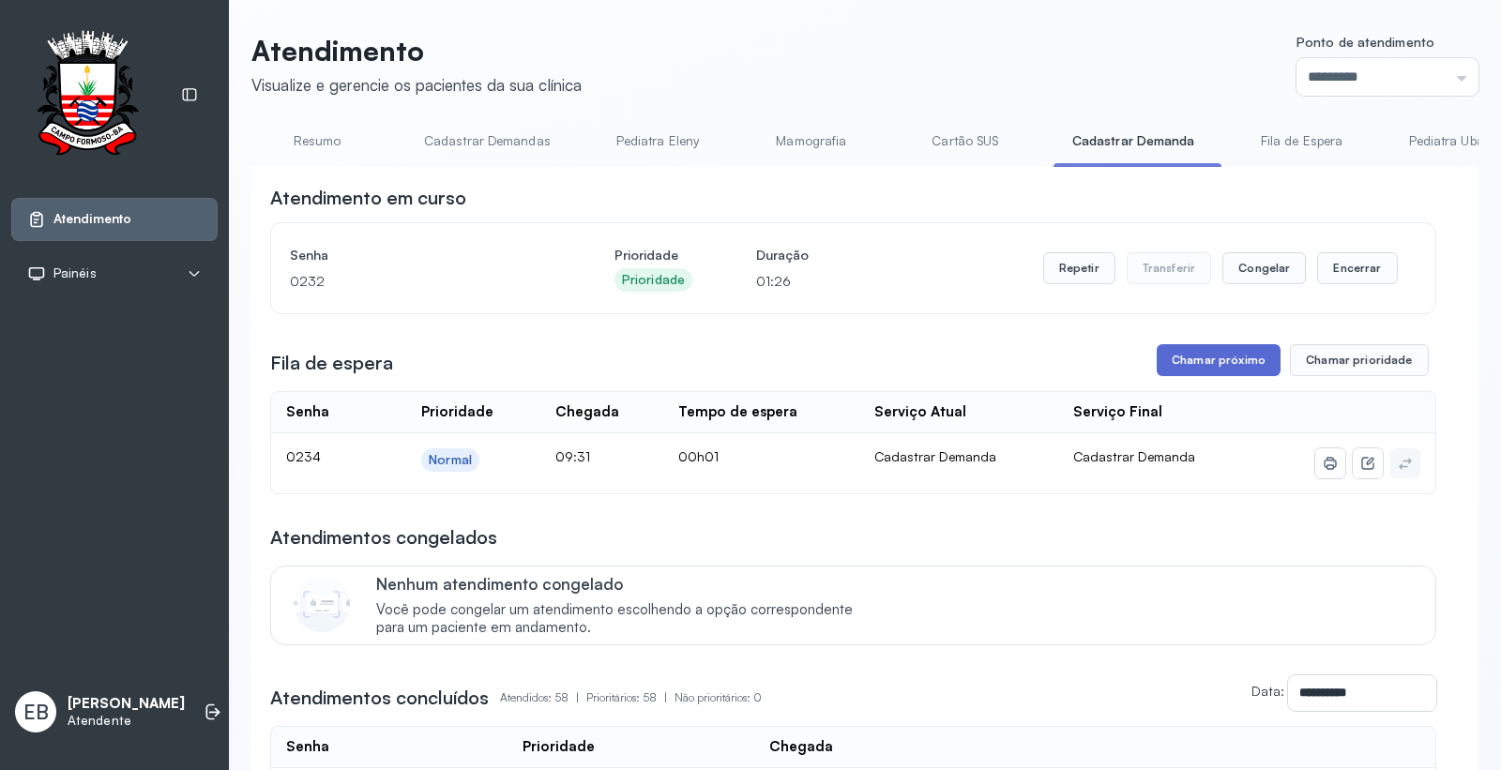
click at [1227, 353] on button "Chamar próximo" at bounding box center [1218, 360] width 124 height 32
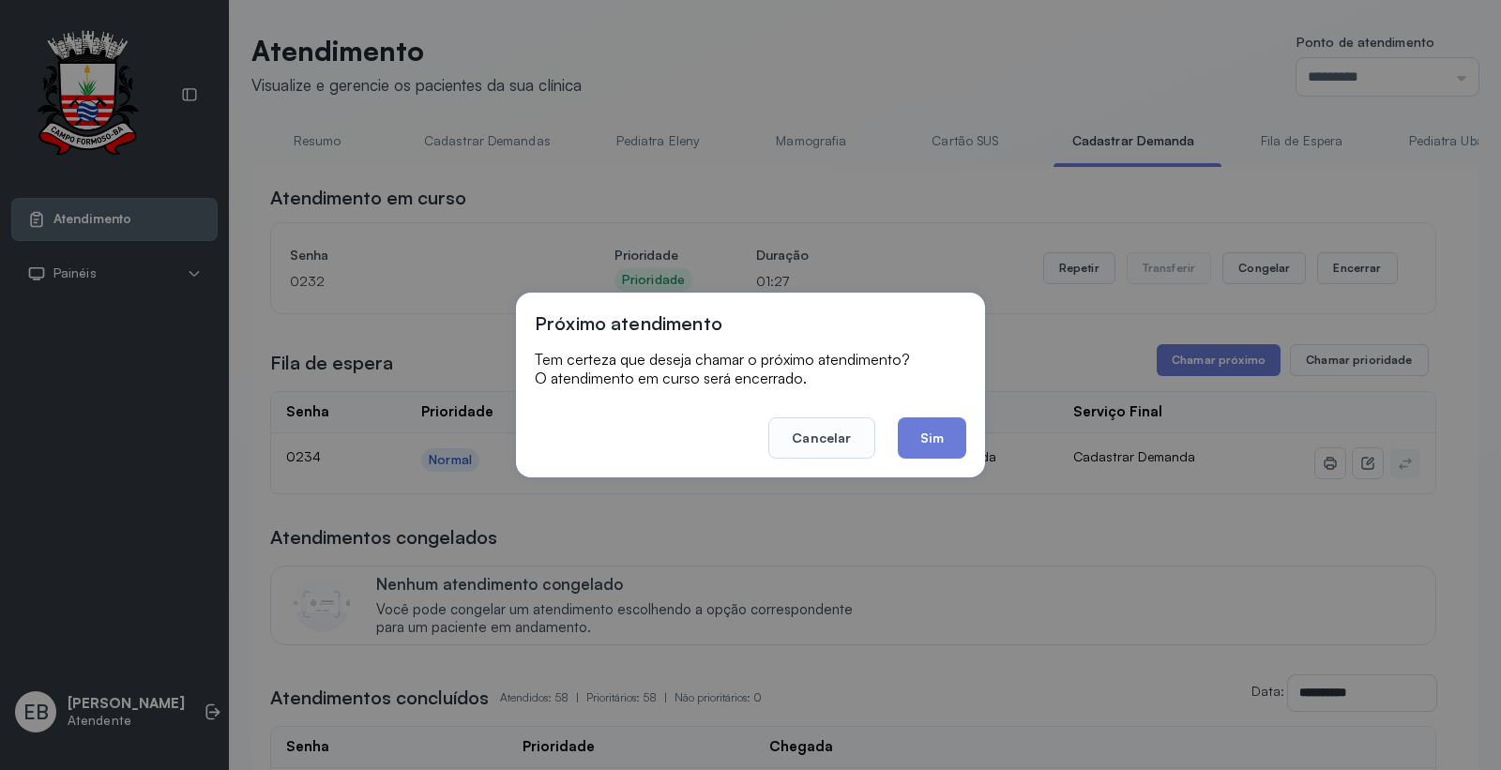
click at [950, 433] on button "Sim" at bounding box center [932, 437] width 68 height 41
